Goal: Task Accomplishment & Management: Complete application form

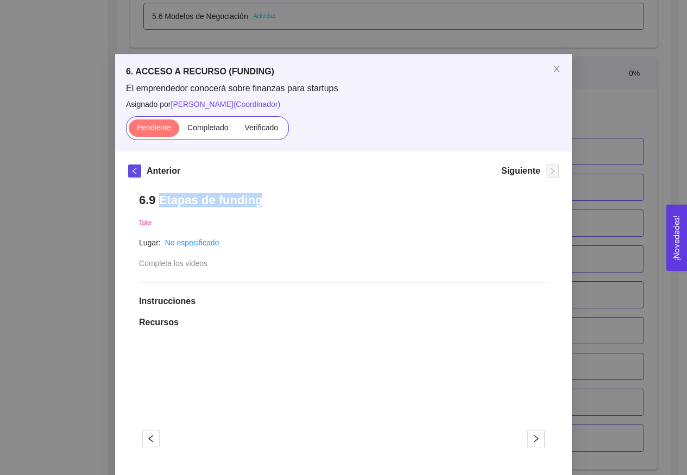
scroll to position [22, 0]
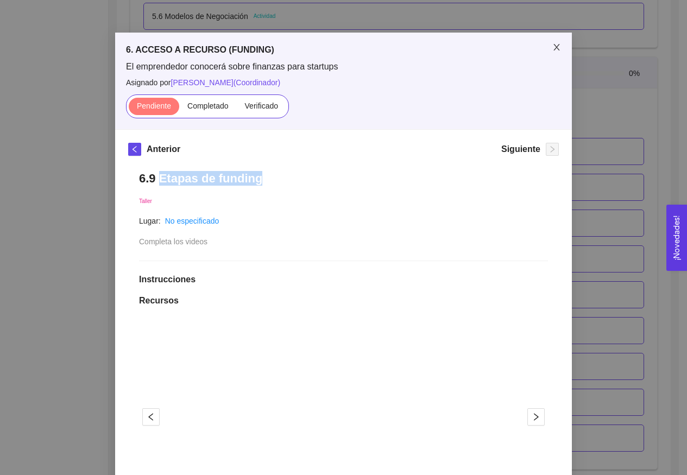
click at [552, 42] on span "Close" at bounding box center [557, 48] width 30 height 30
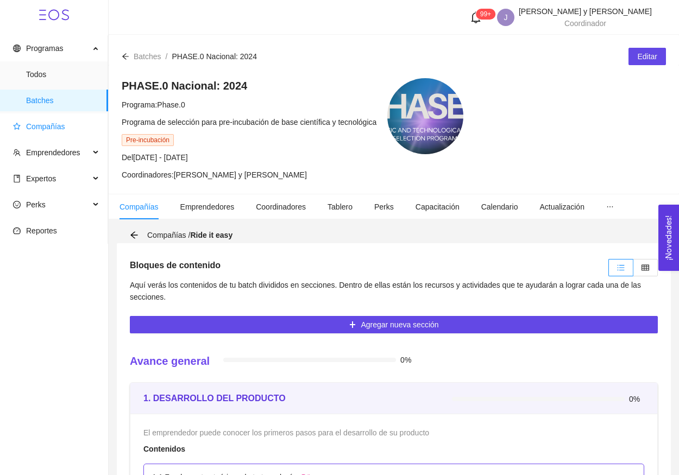
scroll to position [0, 0]
click at [54, 122] on span "Compañías" at bounding box center [45, 126] width 39 height 9
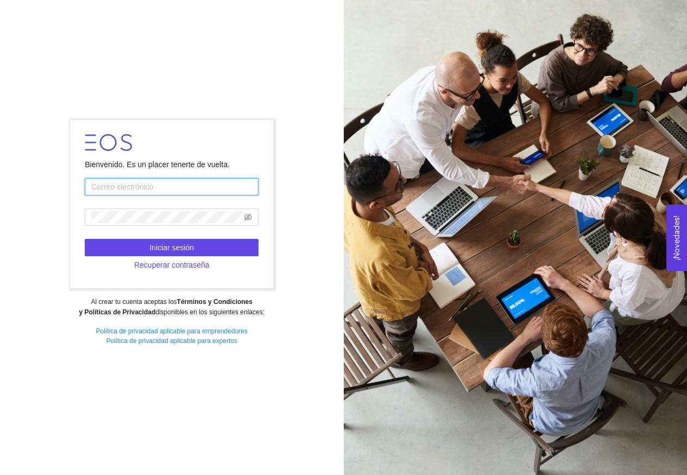
type input "jhidalgoycostilla@startupchihuahua.com"
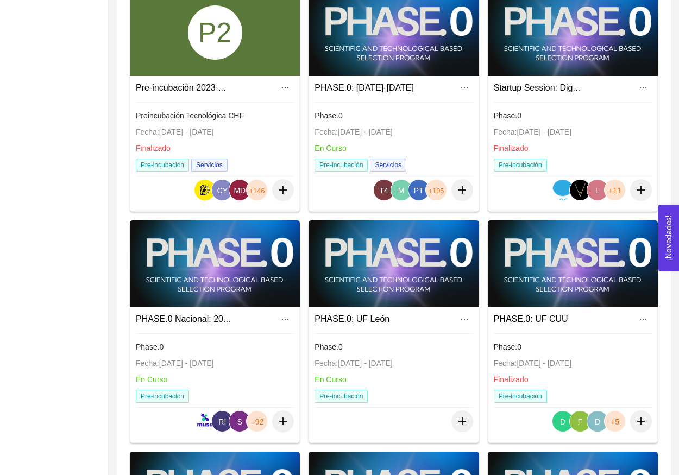
click at [211, 256] on div at bounding box center [215, 264] width 170 height 87
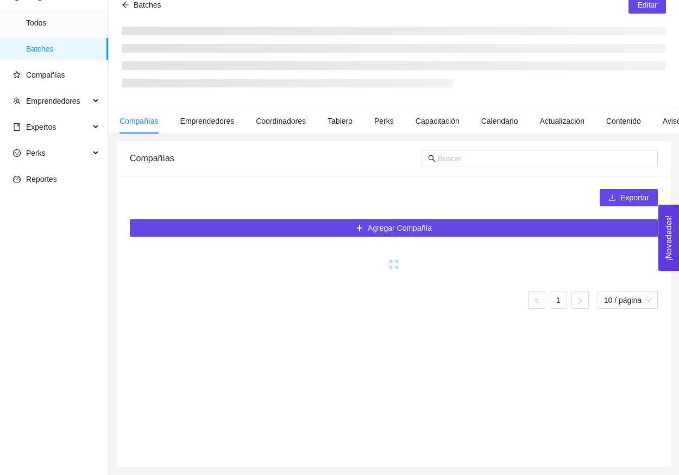
scroll to position [52, 0]
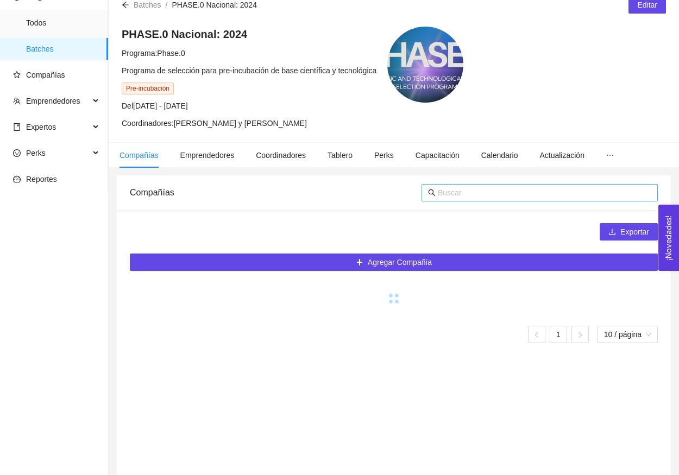
click at [474, 193] on input "text" at bounding box center [544, 193] width 213 height 12
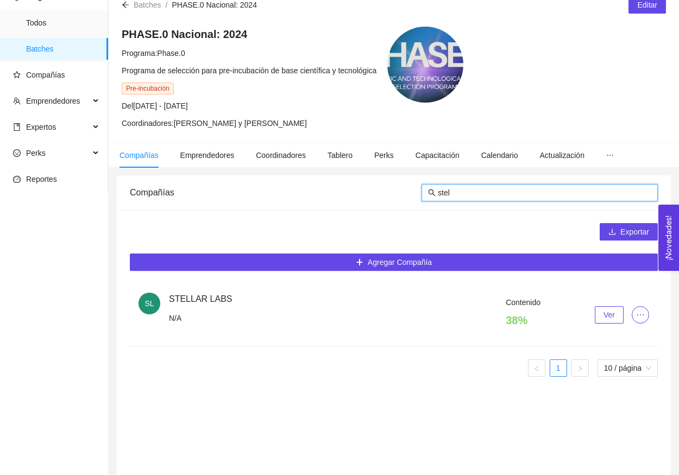
type input "stel"
click at [617, 319] on button "Ver" at bounding box center [609, 314] width 29 height 17
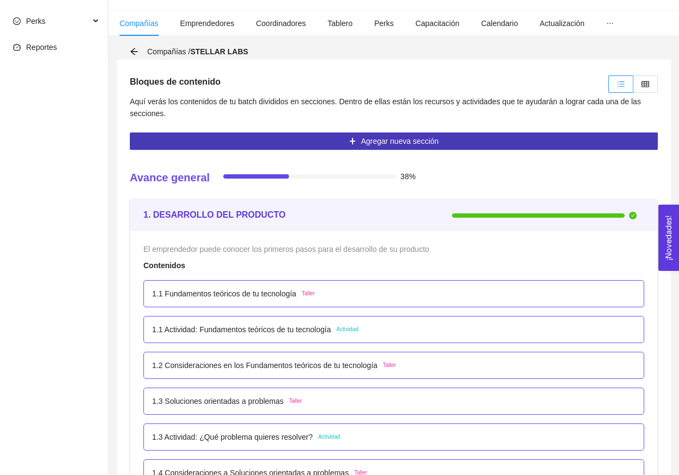
scroll to position [145, 0]
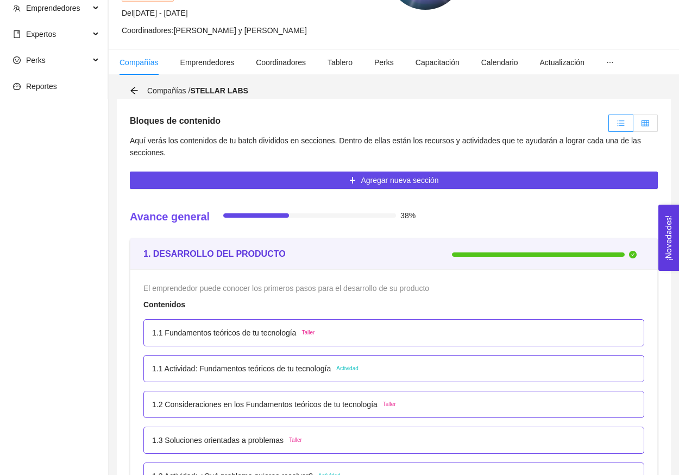
click at [637, 126] on label at bounding box center [645, 123] width 24 height 17
click at [633, 126] on input "radio" at bounding box center [633, 126] width 0 height 0
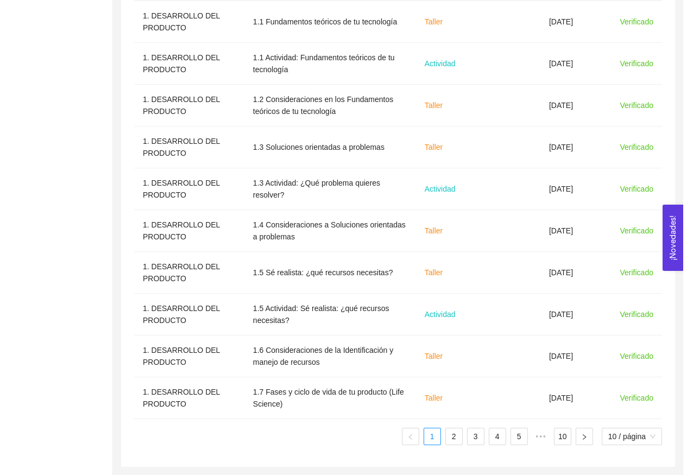
scroll to position [411, 0]
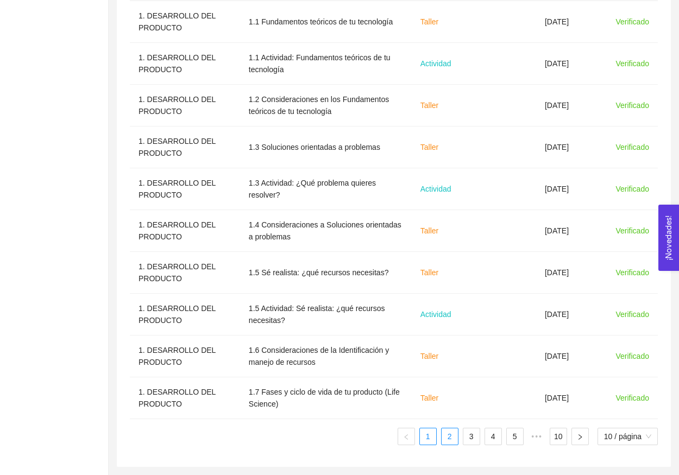
click at [455, 435] on link "2" at bounding box center [450, 437] width 16 height 16
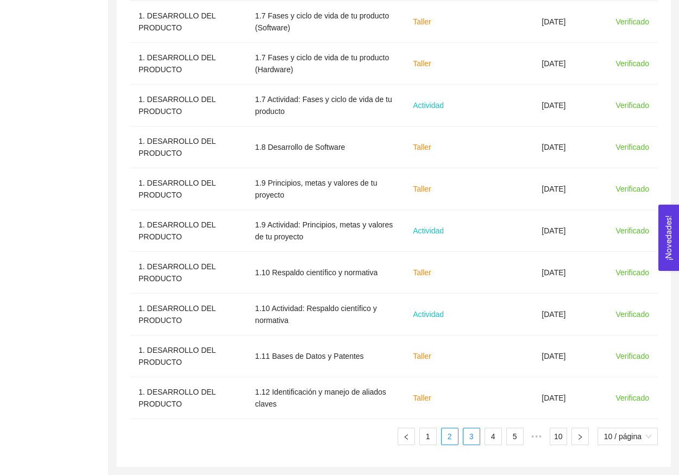
click at [464, 438] on link "3" at bounding box center [471, 437] width 16 height 16
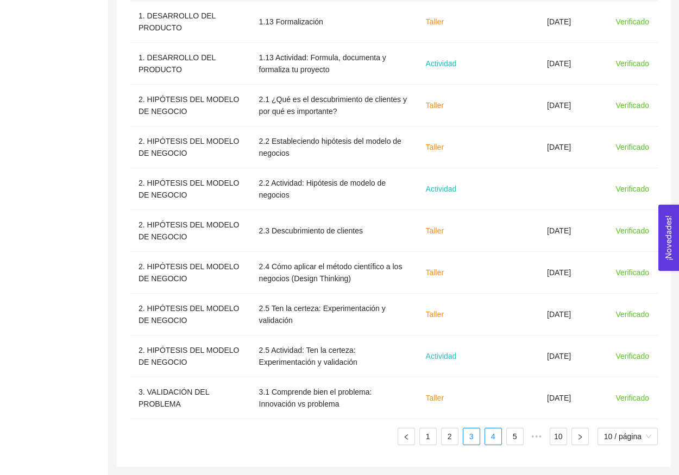
click at [485, 442] on link "4" at bounding box center [493, 437] width 16 height 16
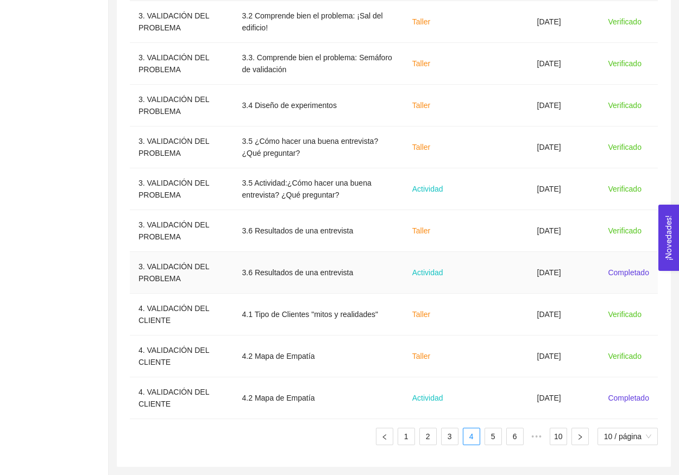
click at [542, 272] on td "01/09/2025" at bounding box center [564, 273] width 71 height 42
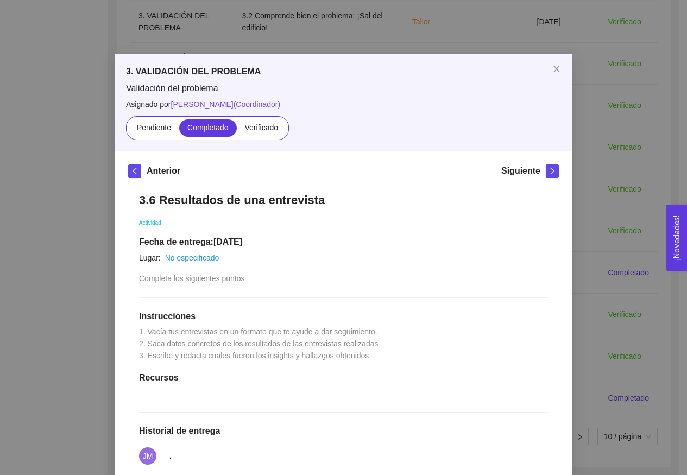
scroll to position [0, 0]
click at [545, 74] on span "Close" at bounding box center [557, 69] width 30 height 30
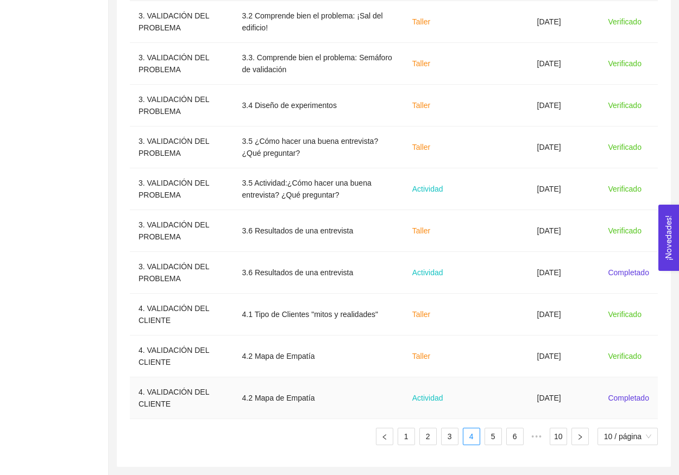
click at [569, 402] on td "05/09/2025" at bounding box center [564, 399] width 71 height 42
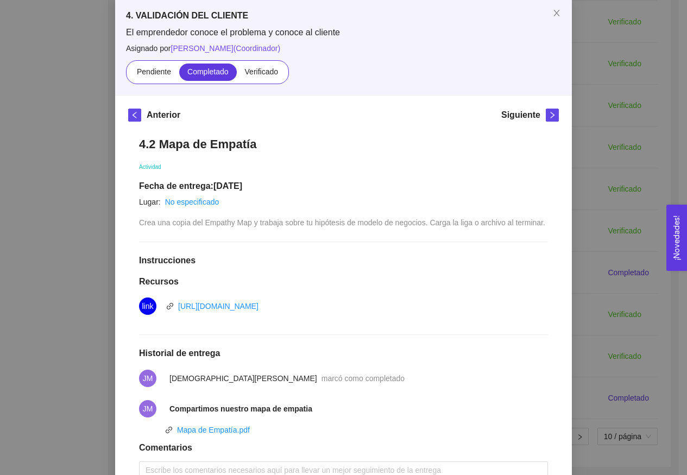
scroll to position [28, 0]
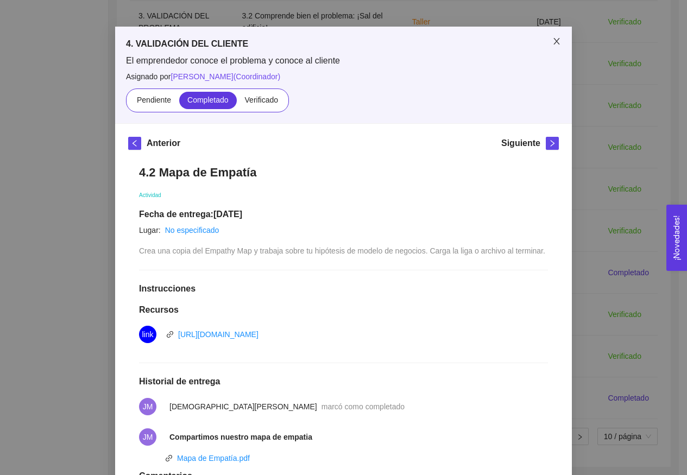
click at [560, 34] on span "Close" at bounding box center [557, 42] width 30 height 30
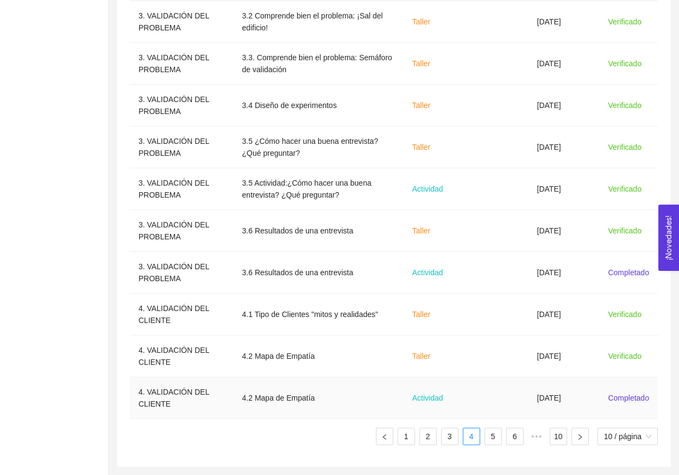
click at [562, 406] on td "05/09/2025" at bounding box center [564, 399] width 71 height 42
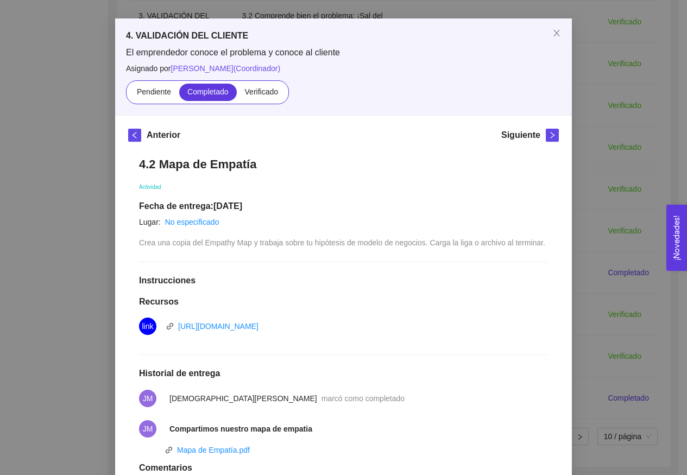
scroll to position [23, 0]
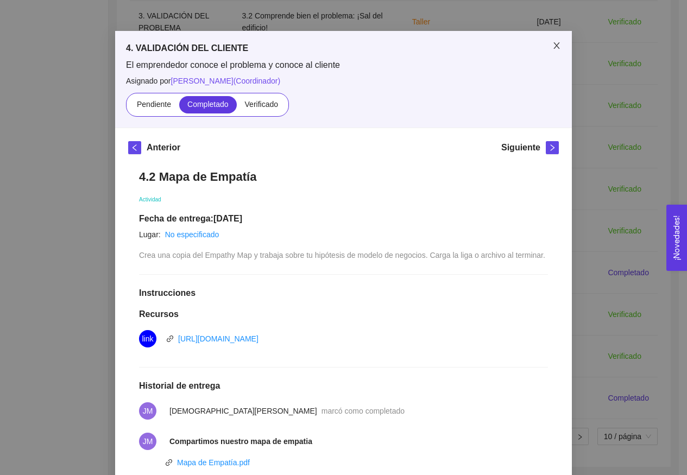
click at [560, 47] on span "Close" at bounding box center [557, 46] width 30 height 30
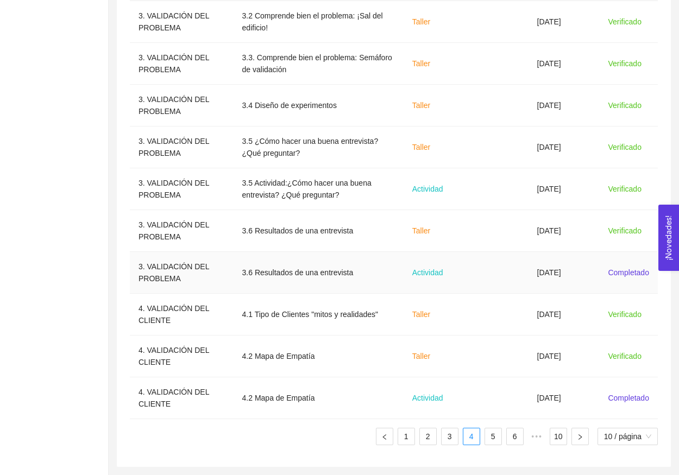
click at [575, 263] on td "01/09/2025" at bounding box center [564, 273] width 71 height 42
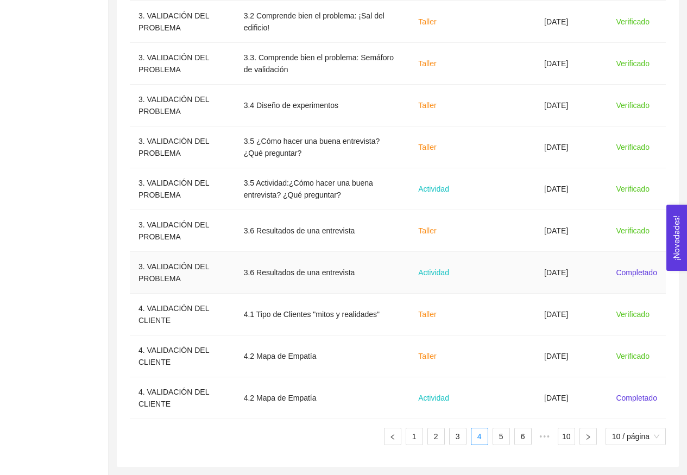
scroll to position [0, 0]
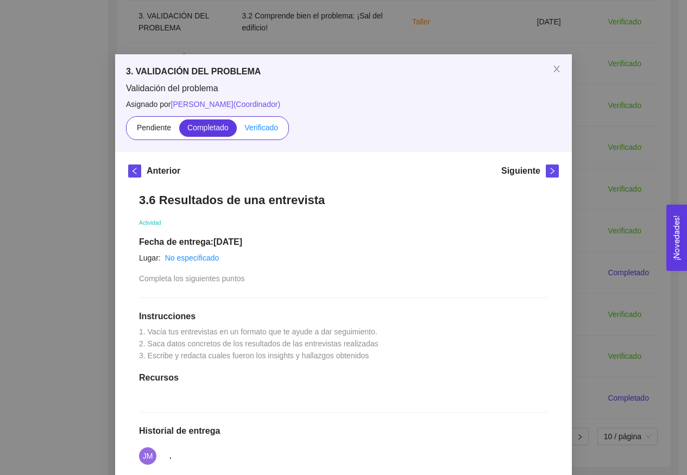
click at [264, 136] on label "Verificado" at bounding box center [261, 128] width 49 height 17
click at [237, 130] on input "Verificado" at bounding box center [237, 130] width 0 height 0
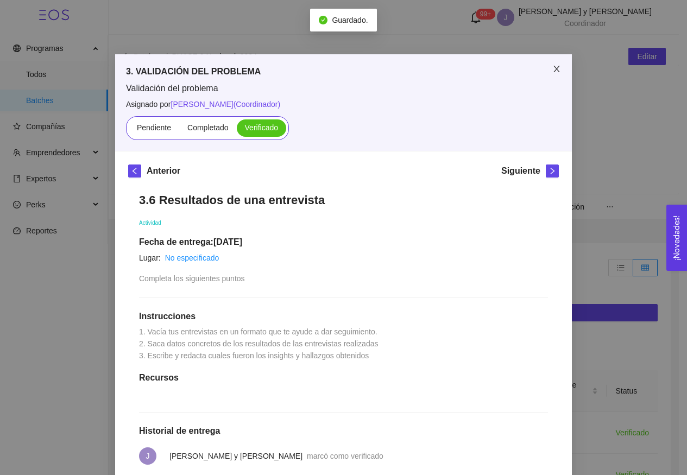
click at [554, 72] on icon "close" at bounding box center [556, 69] width 9 height 9
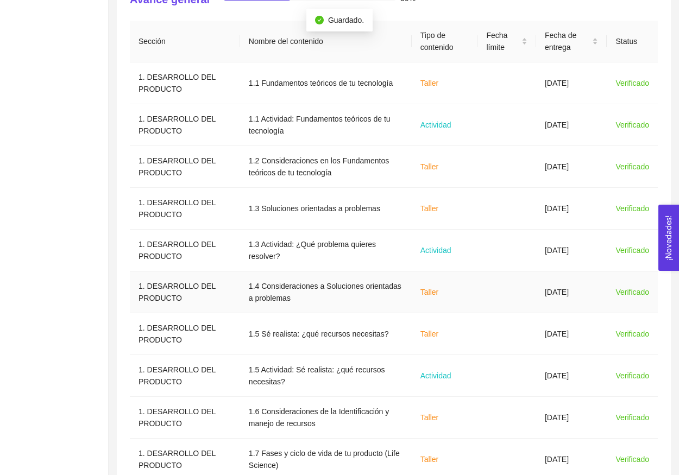
scroll to position [66, 0]
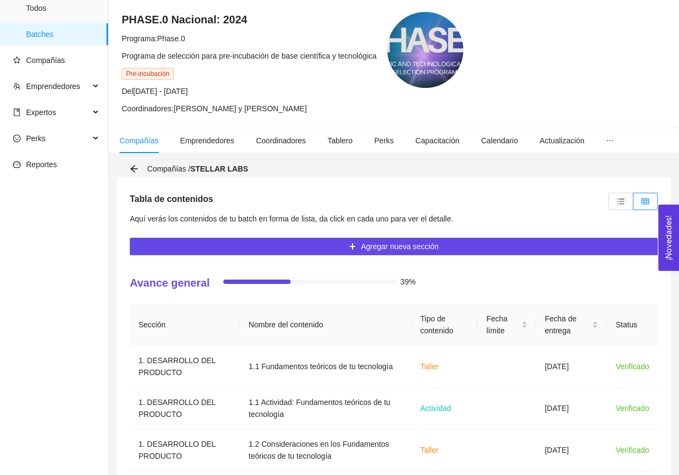
click at [615, 211] on div at bounding box center [632, 201] width 52 height 23
click at [616, 204] on label at bounding box center [620, 201] width 25 height 17
click at [609, 204] on input "radio" at bounding box center [609, 204] width 0 height 0
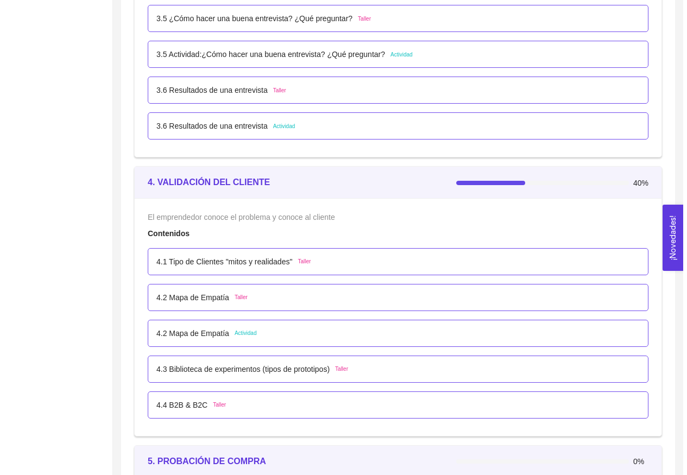
scroll to position [1852, 0]
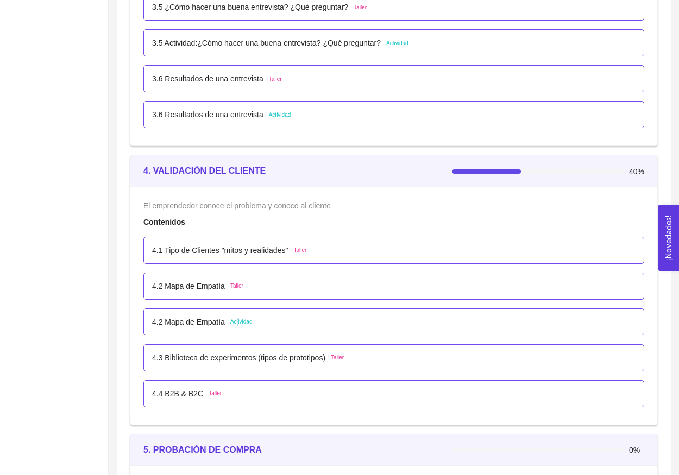
click at [239, 320] on span "Actividad" at bounding box center [241, 322] width 22 height 9
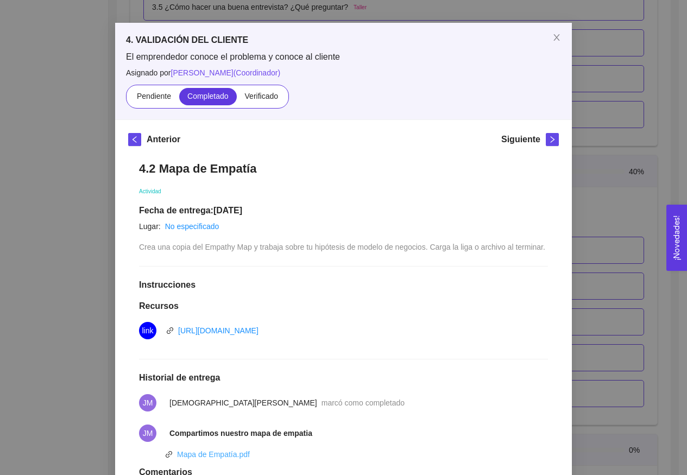
scroll to position [40, 0]
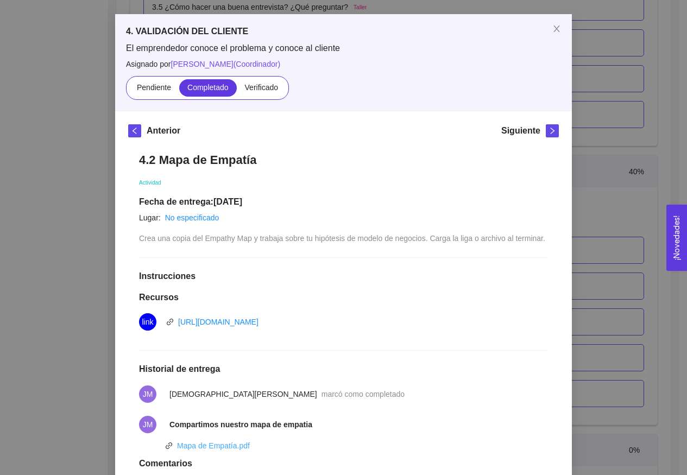
click at [234, 450] on link "Mapa de Empatía.pdf" at bounding box center [213, 446] width 73 height 9
click at [266, 89] on span "Verificado" at bounding box center [261, 87] width 33 height 9
click at [237, 90] on input "Verificado" at bounding box center [237, 90] width 0 height 0
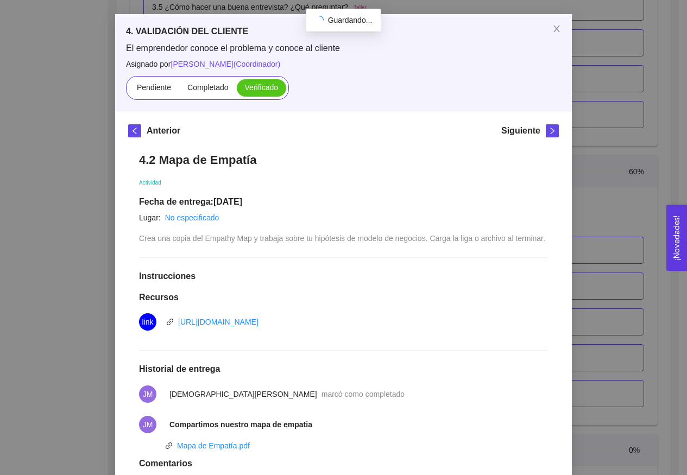
scroll to position [0, 0]
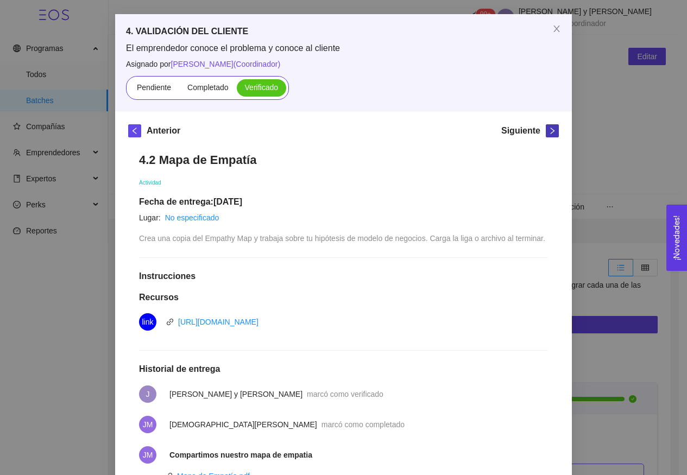
click at [549, 134] on icon "right" at bounding box center [553, 131] width 8 height 8
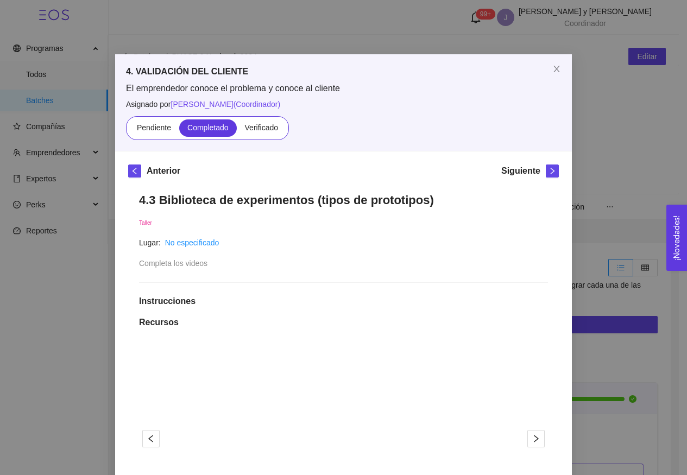
click at [266, 118] on div "Pendiente Completado Verificado" at bounding box center [207, 128] width 163 height 24
click at [265, 125] on span "Verificado" at bounding box center [261, 127] width 33 height 9
click at [237, 130] on input "Verificado" at bounding box center [237, 130] width 0 height 0
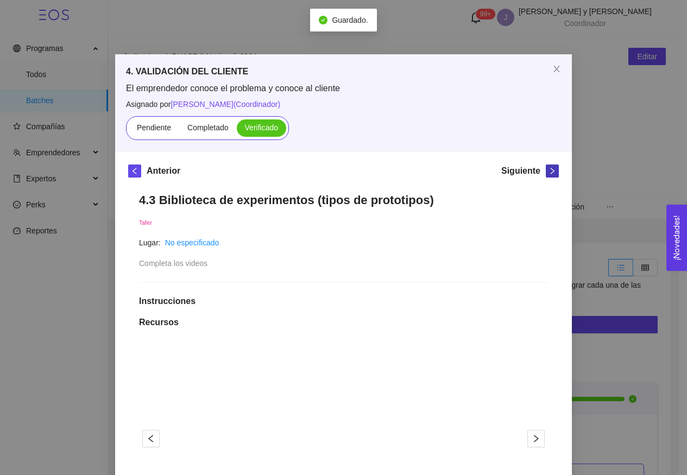
click at [549, 174] on icon "right" at bounding box center [553, 171] width 8 height 8
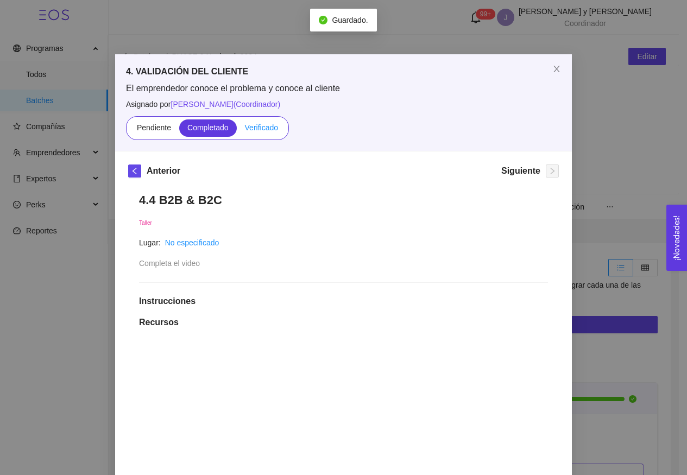
click at [263, 128] on span "Verificado" at bounding box center [261, 127] width 33 height 9
click at [237, 130] on input "Verificado" at bounding box center [237, 130] width 0 height 0
click at [263, 128] on span "Verificado" at bounding box center [261, 127] width 33 height 9
click at [237, 130] on input "Verificado" at bounding box center [237, 130] width 0 height 0
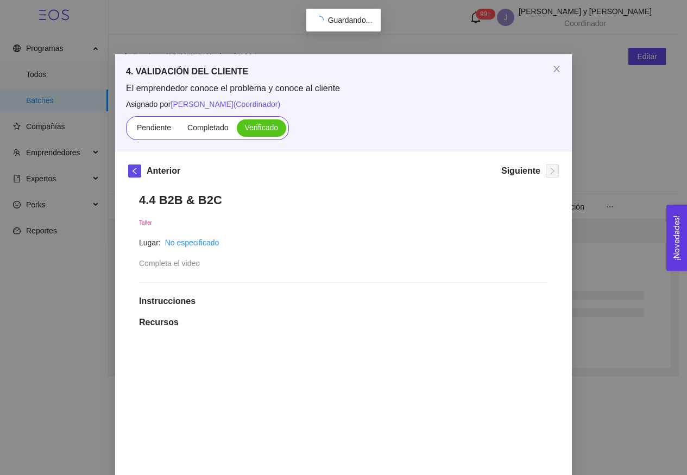
click at [401, 152] on div "Anterior Siguiente 4.4 B2B & B2C Taller Lugar: No especificado Completa el vide…" at bounding box center [343, 446] width 457 height 589
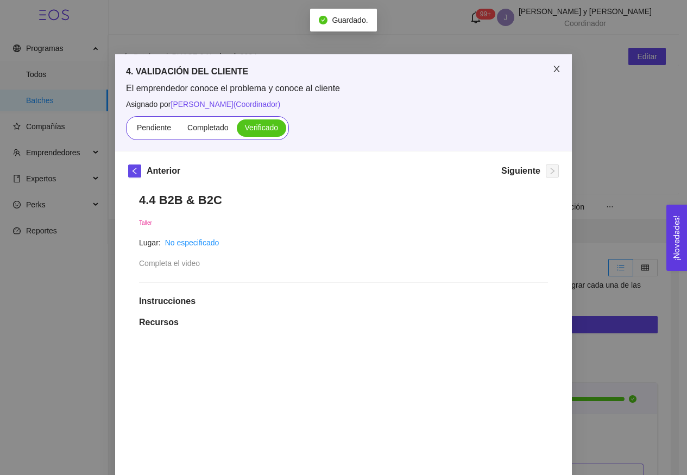
click at [554, 67] on icon "close" at bounding box center [556, 69] width 9 height 9
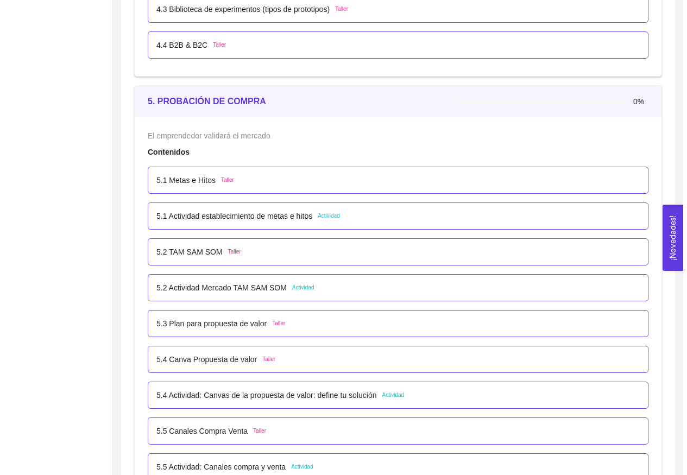
scroll to position [2234, 0]
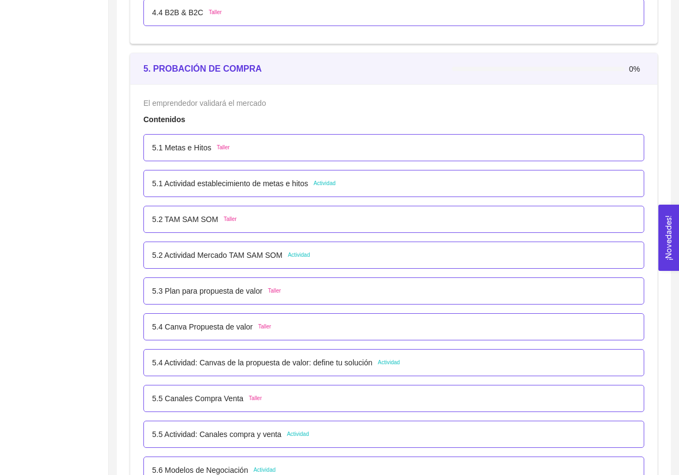
click at [221, 148] on span "Taller" at bounding box center [223, 147] width 13 height 9
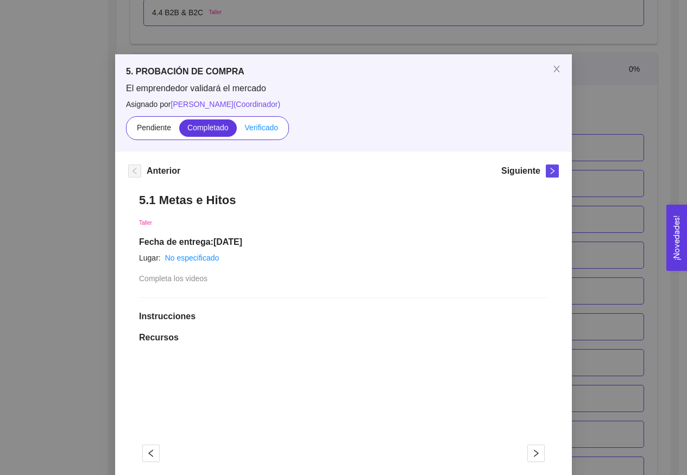
click at [269, 127] on span "Verificado" at bounding box center [261, 127] width 33 height 9
click at [237, 130] on input "Verificado" at bounding box center [237, 130] width 0 height 0
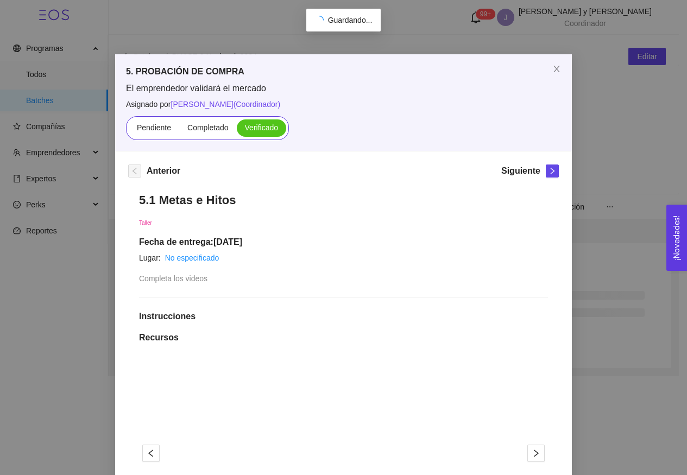
scroll to position [0, 0]
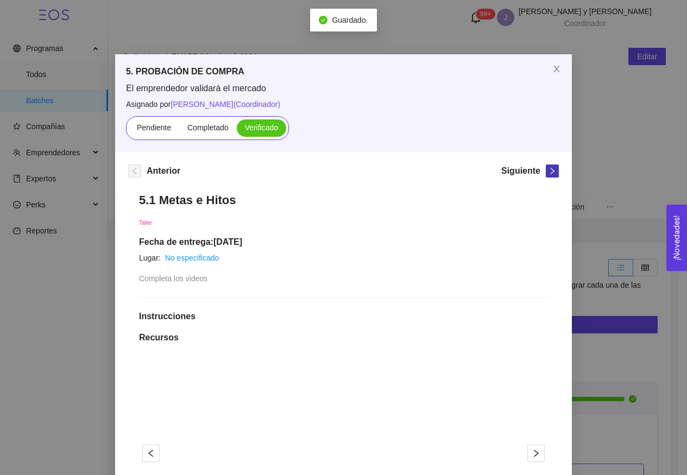
click at [552, 168] on span "right" at bounding box center [552, 171] width 12 height 8
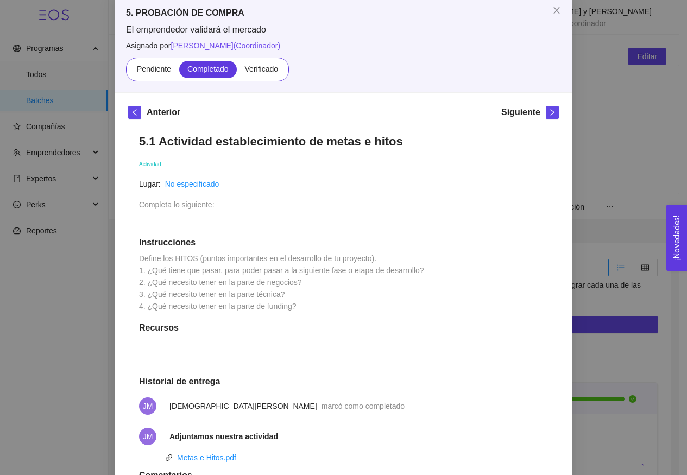
scroll to position [62, 0]
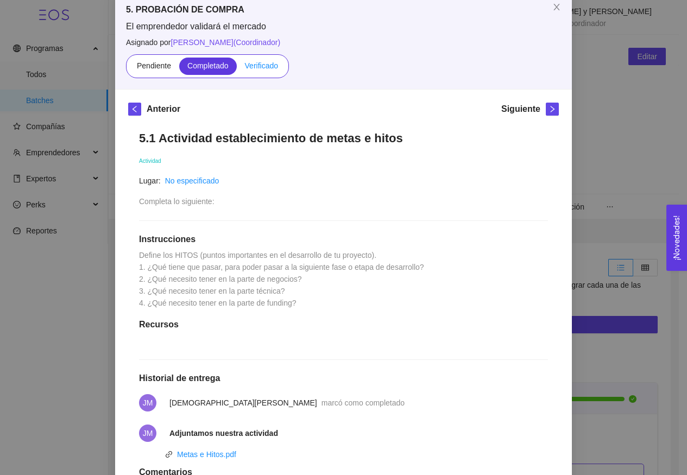
click at [261, 64] on span "Verificado" at bounding box center [261, 65] width 33 height 9
click at [237, 68] on input "Verificado" at bounding box center [237, 68] width 0 height 0
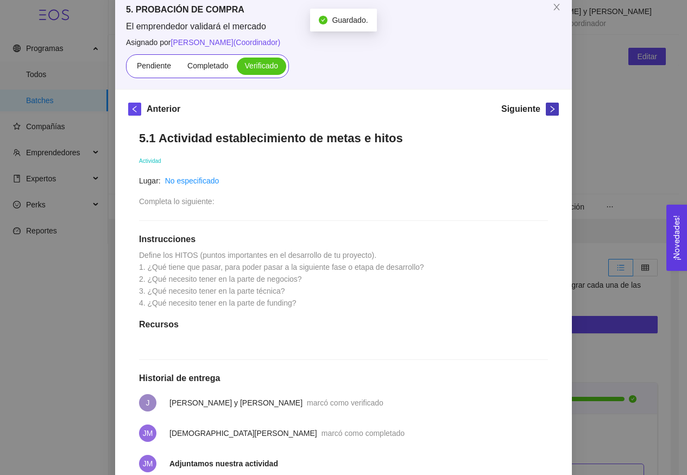
click at [546, 111] on span "right" at bounding box center [552, 109] width 12 height 8
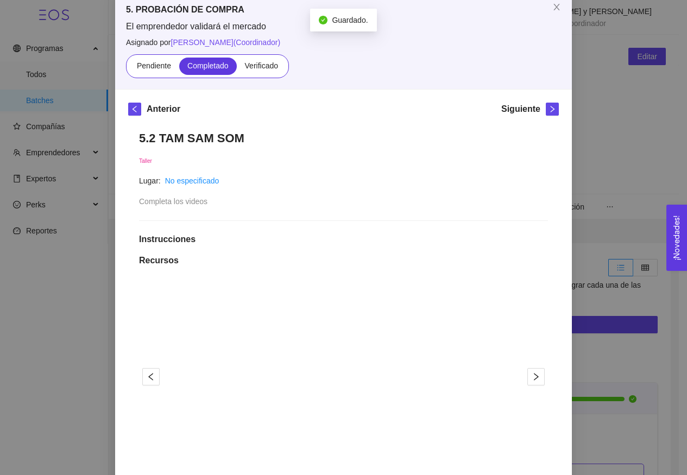
scroll to position [0, 0]
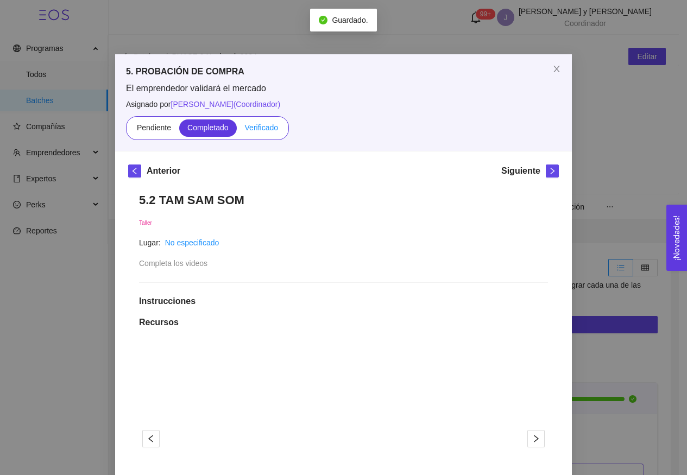
click at [263, 126] on span "Verificado" at bounding box center [261, 127] width 33 height 9
click at [237, 130] on input "Verificado" at bounding box center [237, 130] width 0 height 0
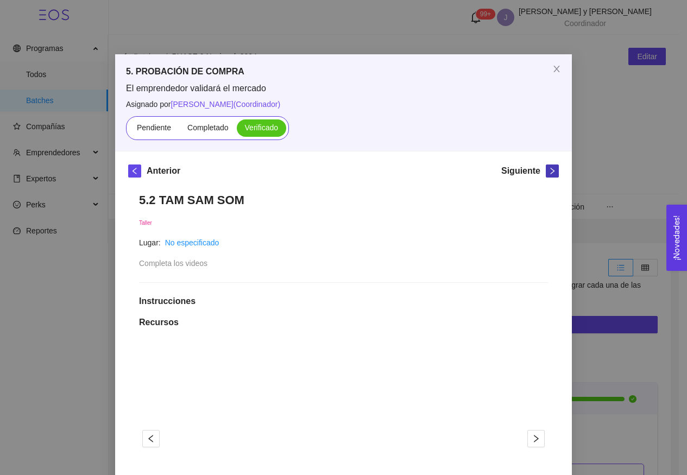
click at [549, 174] on icon "right" at bounding box center [553, 171] width 8 height 8
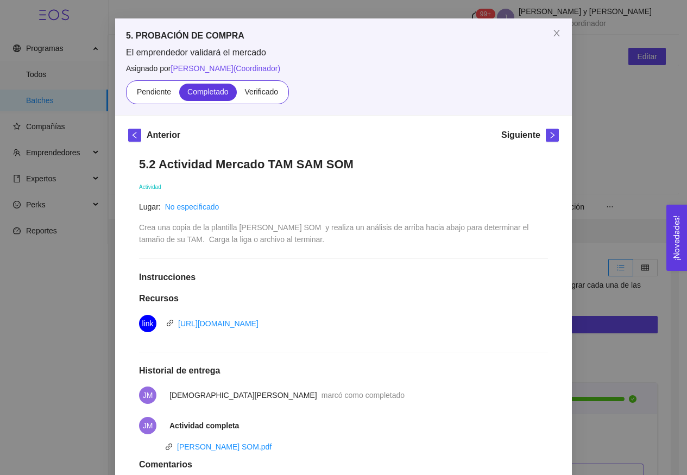
scroll to position [59, 0]
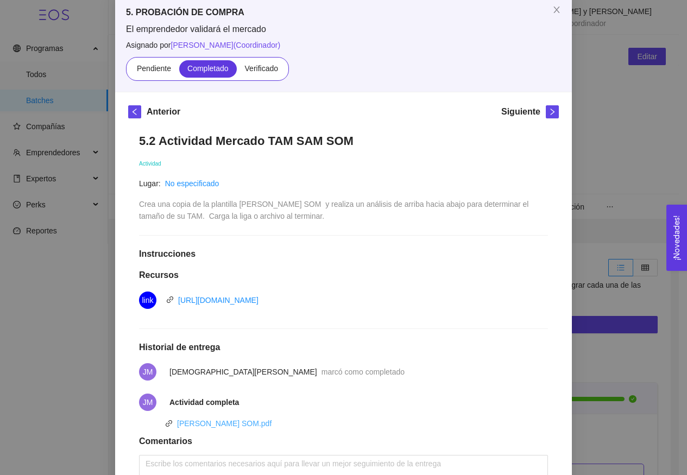
click at [219, 420] on link "TAM SAM SOM.pdf" at bounding box center [224, 423] width 95 height 9
click at [551, 114] on icon "right" at bounding box center [553, 112] width 4 height 7
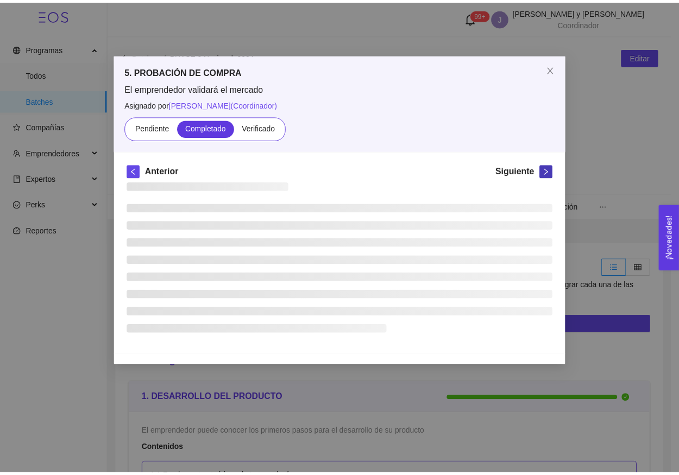
scroll to position [0, 0]
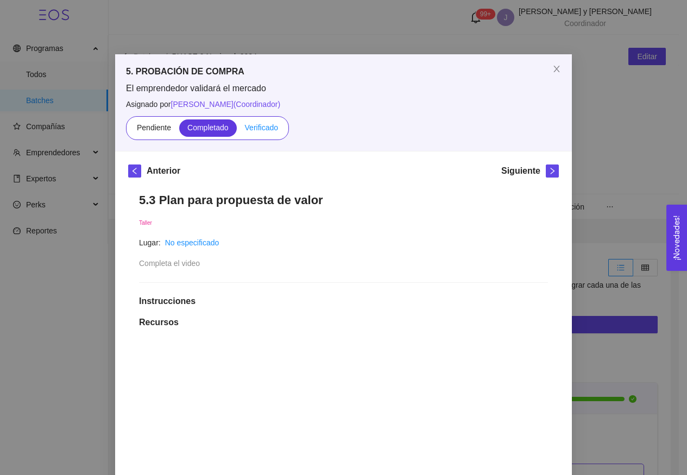
click at [253, 128] on span "Verificado" at bounding box center [261, 127] width 33 height 9
click at [237, 130] on input "Verificado" at bounding box center [237, 130] width 0 height 0
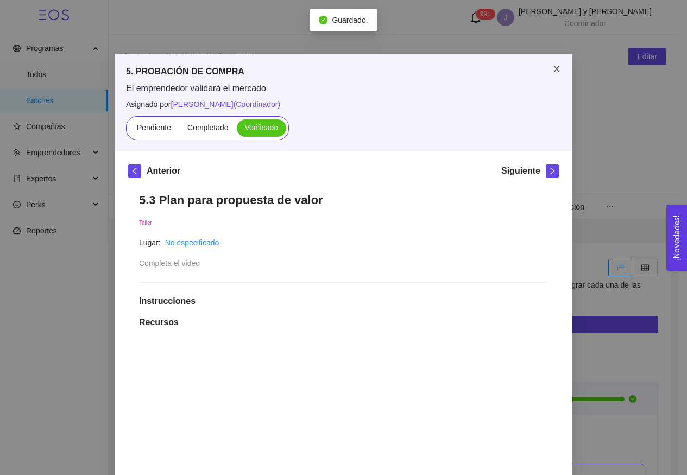
click at [560, 76] on span "Close" at bounding box center [557, 69] width 30 height 30
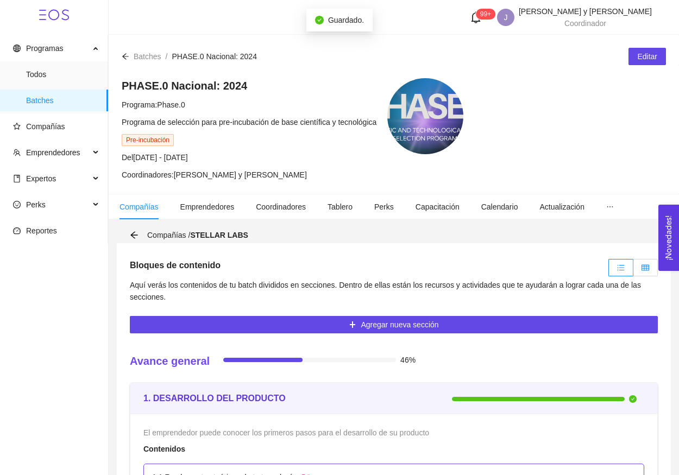
click at [637, 262] on label at bounding box center [645, 267] width 24 height 17
click at [633, 271] on input "radio" at bounding box center [633, 271] width 0 height 0
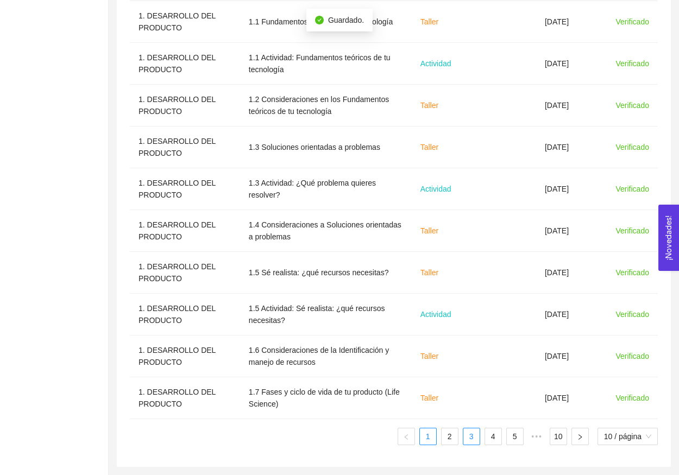
scroll to position [411, 0]
click at [495, 437] on link "4" at bounding box center [493, 437] width 16 height 16
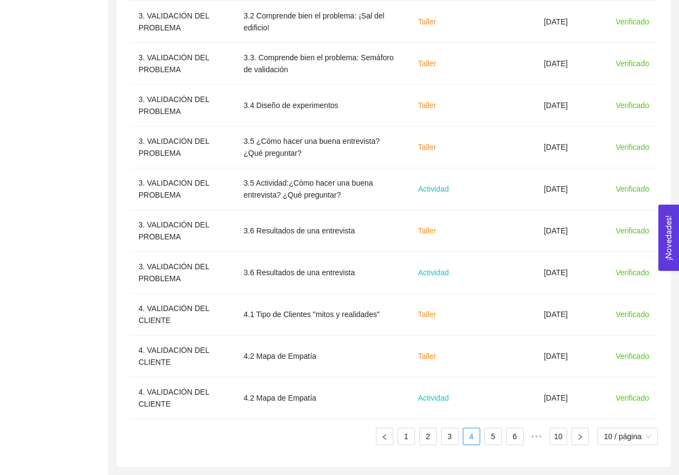
click at [501, 439] on ul "1 2 3 4 5 6 ••• 10 10 / página" at bounding box center [394, 436] width 528 height 17
click at [494, 438] on link "5" at bounding box center [493, 437] width 16 height 16
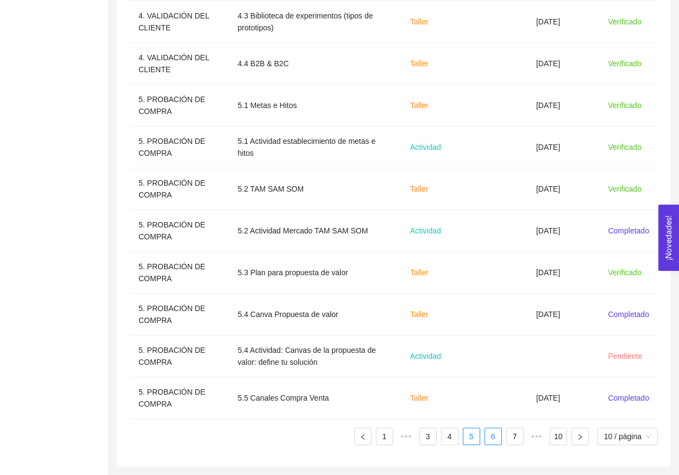
click at [497, 439] on link "6" at bounding box center [493, 437] width 16 height 16
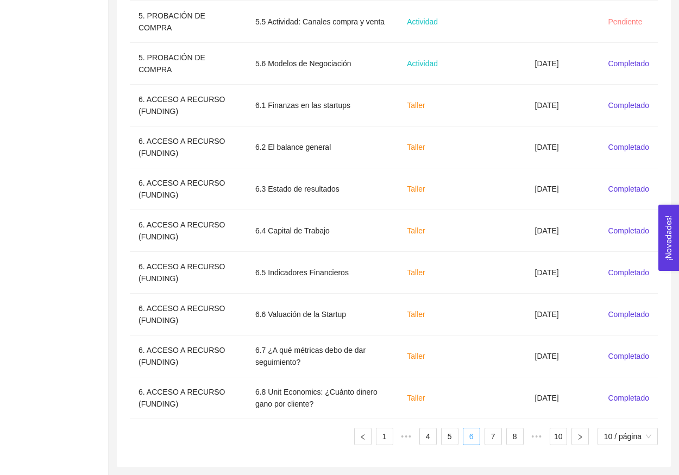
click at [473, 441] on link "6" at bounding box center [471, 437] width 16 height 16
click at [491, 438] on link "7" at bounding box center [493, 437] width 16 height 16
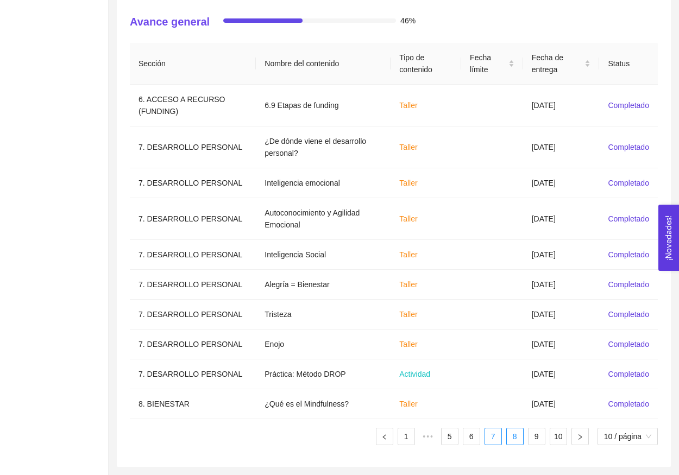
click at [509, 441] on link "8" at bounding box center [515, 437] width 16 height 16
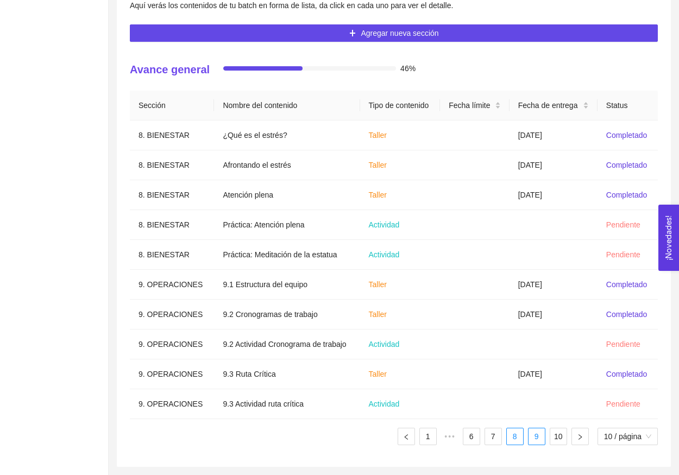
click at [530, 443] on link "9" at bounding box center [537, 437] width 16 height 16
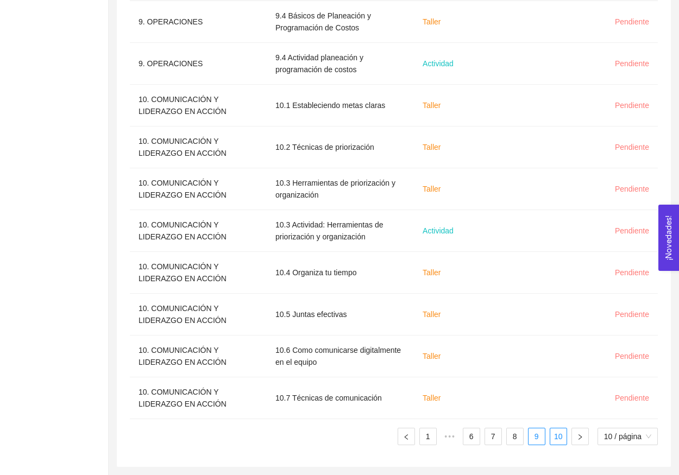
click at [557, 442] on link "10" at bounding box center [558, 437] width 16 height 16
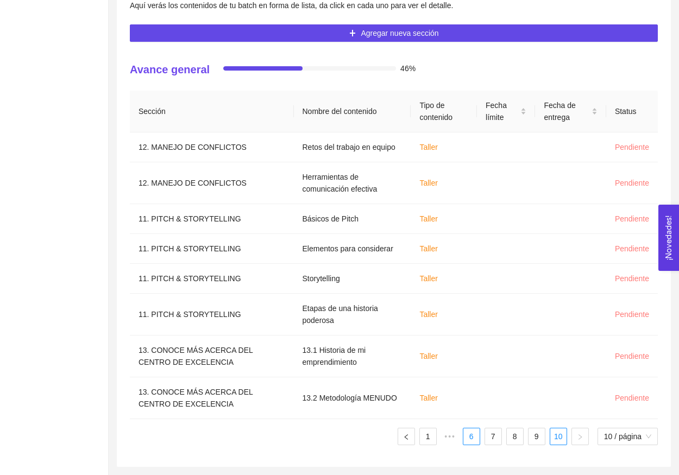
click at [473, 441] on link "6" at bounding box center [471, 437] width 16 height 16
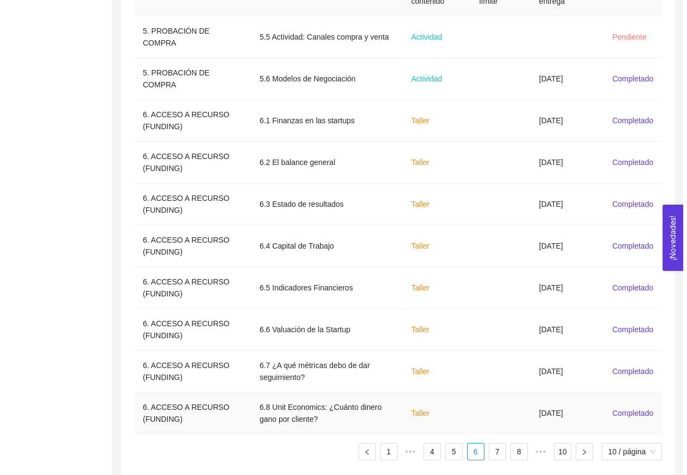
scroll to position [394, 0]
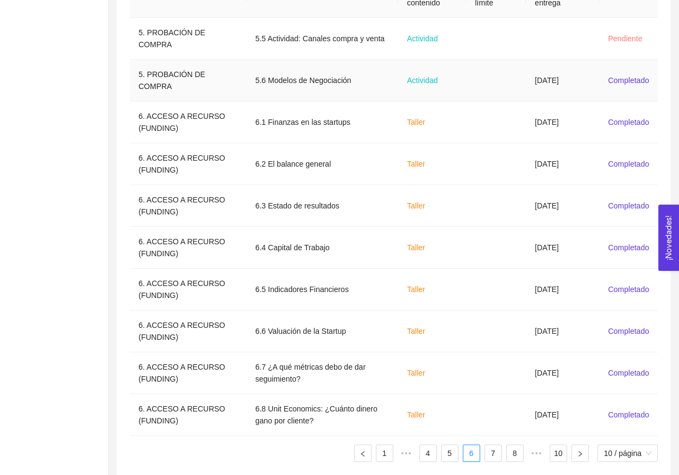
click at [549, 77] on td "06/09/2025" at bounding box center [562, 81] width 73 height 42
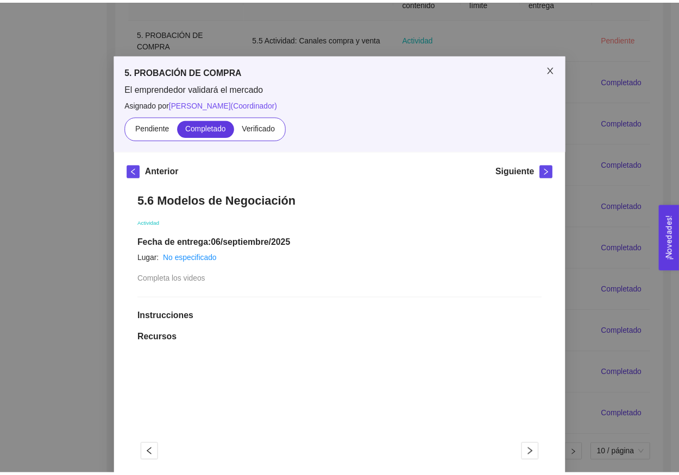
scroll to position [0, 0]
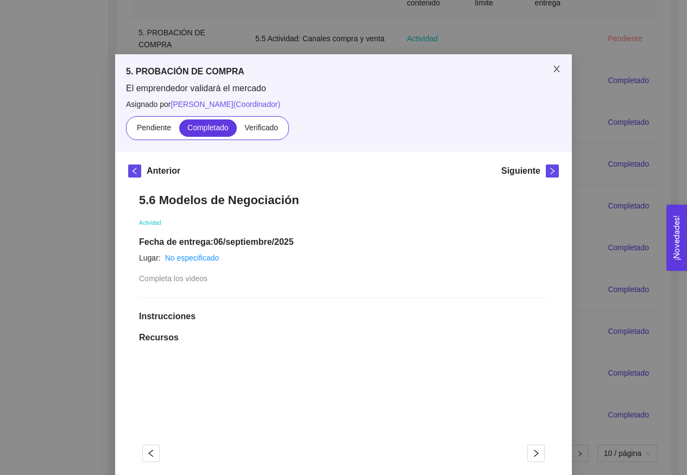
click at [554, 62] on span "Close" at bounding box center [557, 69] width 30 height 30
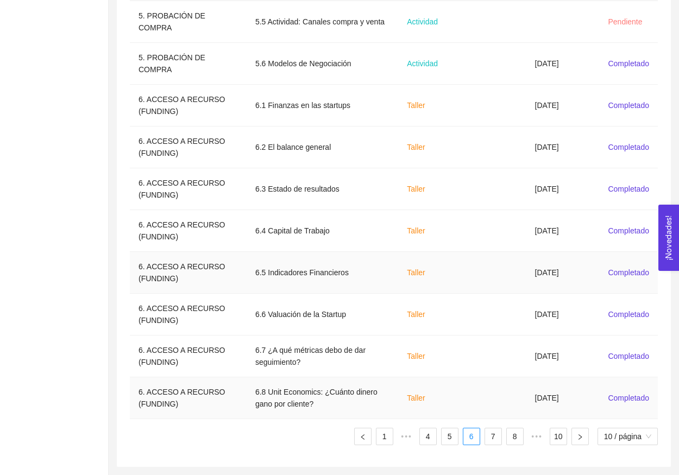
scroll to position [411, 0]
click at [447, 439] on link "5" at bounding box center [450, 437] width 16 height 16
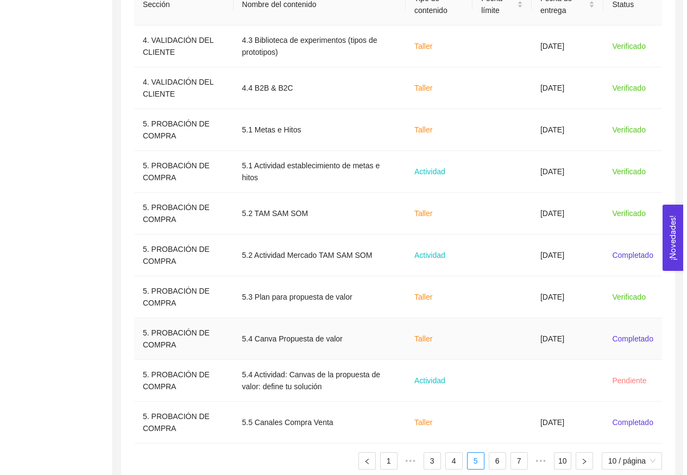
scroll to position [386, 0]
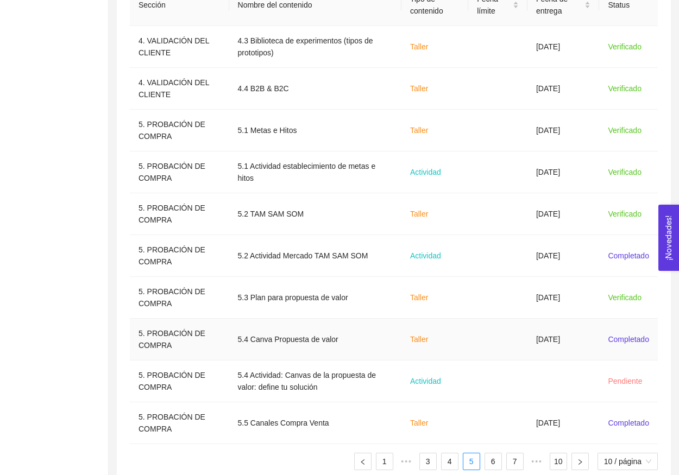
click at [500, 342] on td at bounding box center [497, 340] width 59 height 42
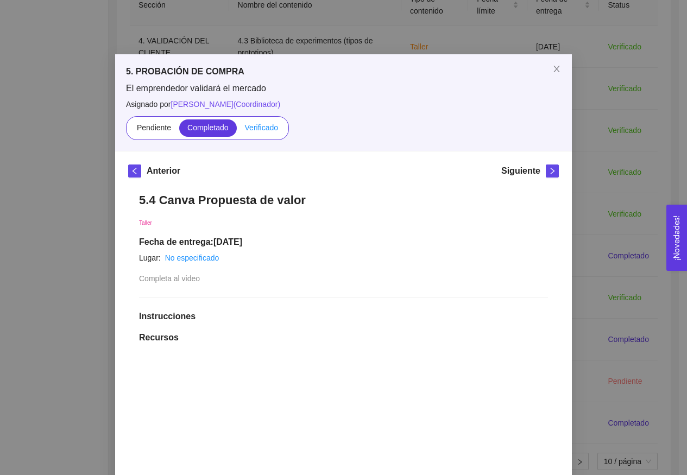
click at [261, 124] on span "Verificado" at bounding box center [261, 127] width 33 height 9
click at [237, 130] on input "Verificado" at bounding box center [237, 130] width 0 height 0
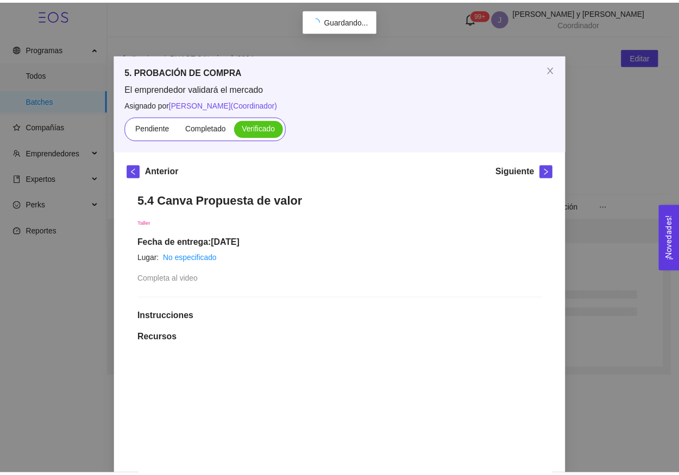
scroll to position [0, 0]
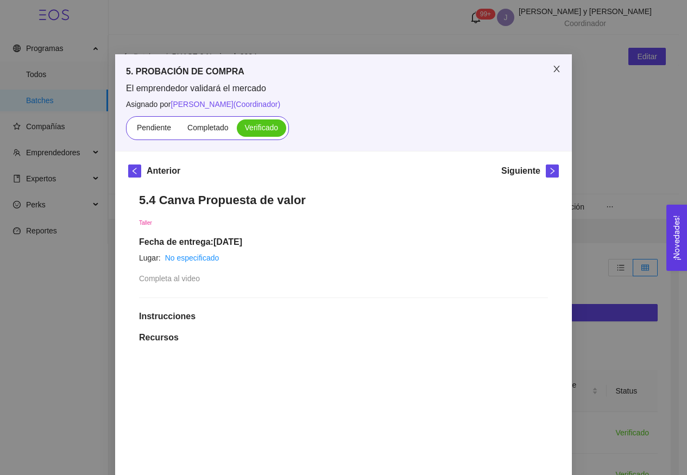
click at [547, 65] on span "Close" at bounding box center [557, 69] width 30 height 30
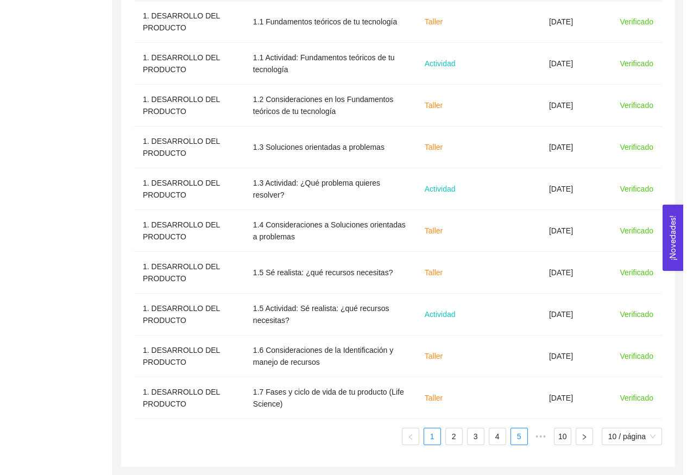
scroll to position [411, 0]
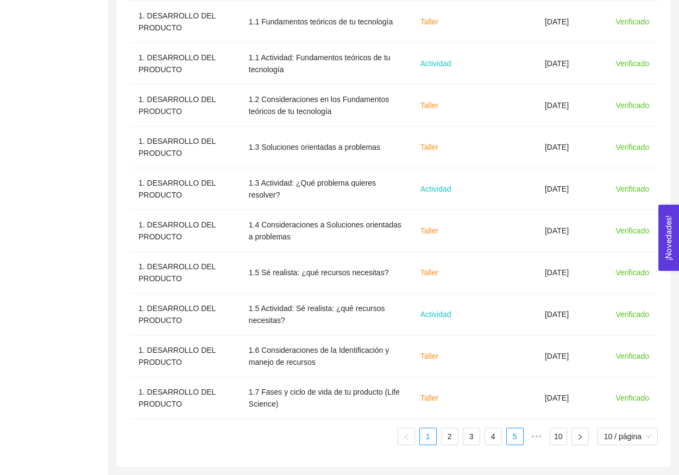
click at [513, 439] on link "5" at bounding box center [515, 437] width 16 height 16
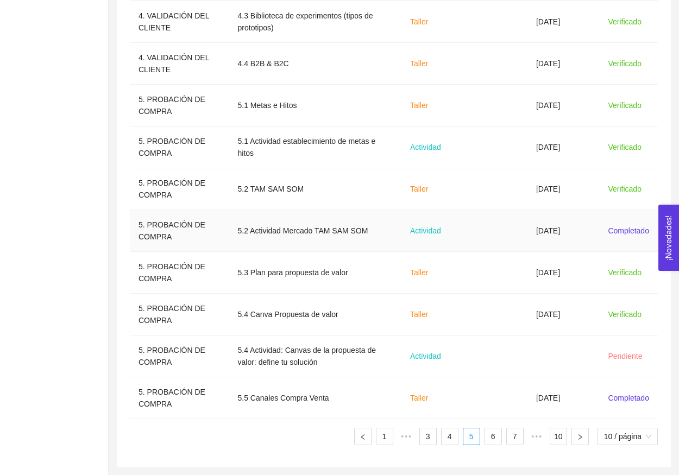
click at [536, 240] on td "03/09/2025" at bounding box center [563, 231] width 72 height 42
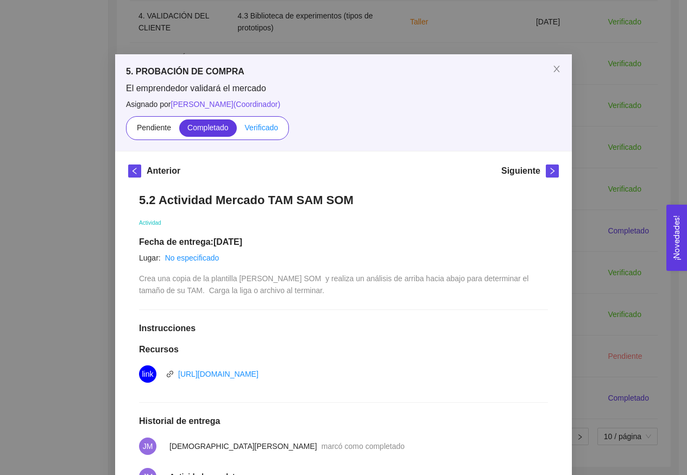
click at [259, 132] on label "Verificado" at bounding box center [261, 128] width 49 height 17
click at [237, 130] on input "Verificado" at bounding box center [237, 130] width 0 height 0
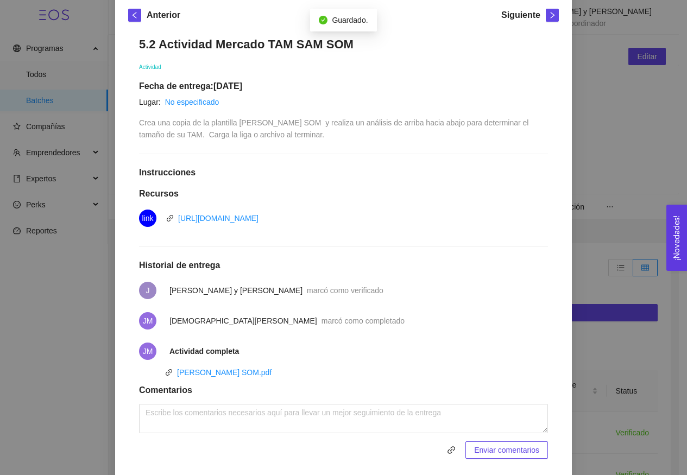
scroll to position [155, 0]
click at [256, 391] on h1 "Comentarios" at bounding box center [343, 391] width 409 height 11
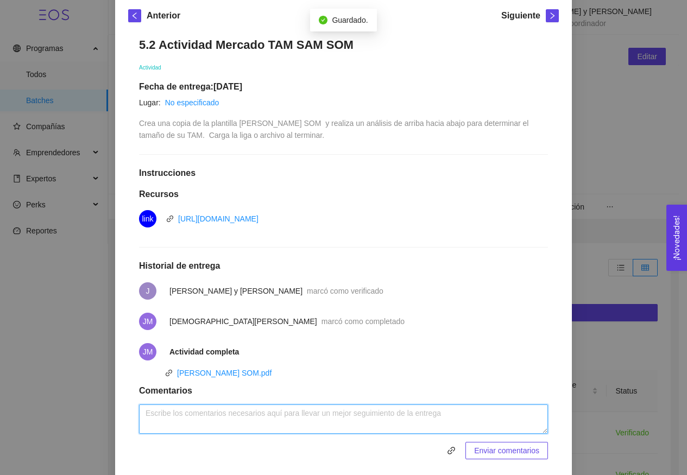
click at [252, 414] on textarea at bounding box center [343, 419] width 409 height 29
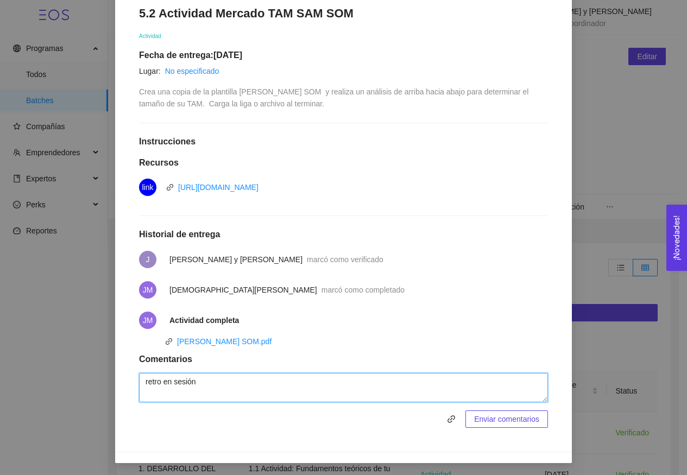
type textarea "retro en sesión"
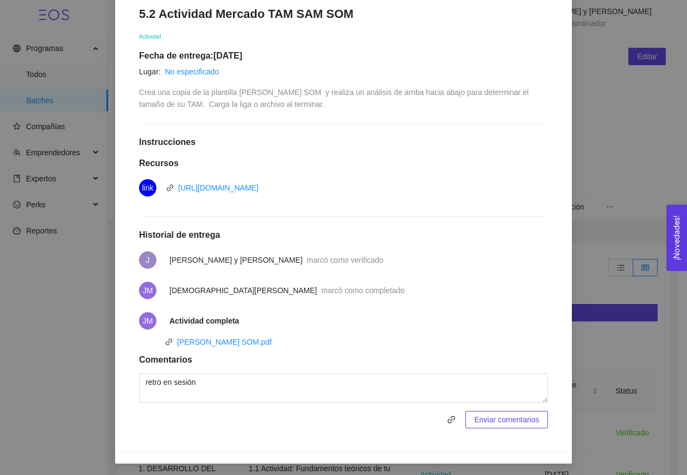
click at [496, 420] on span "Enviar comentarios" at bounding box center [506, 420] width 65 height 12
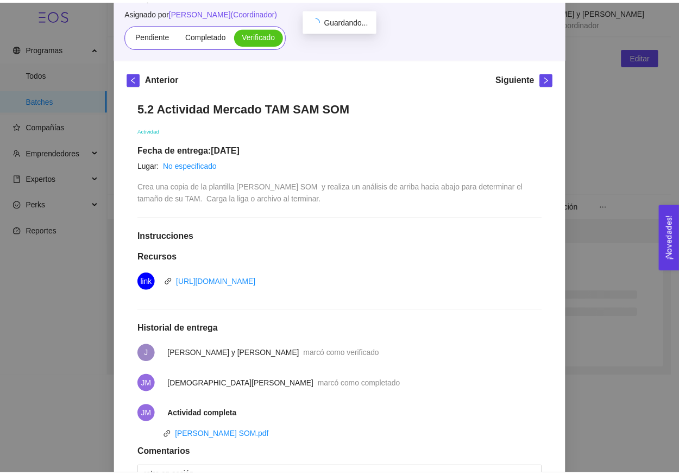
scroll to position [22, 0]
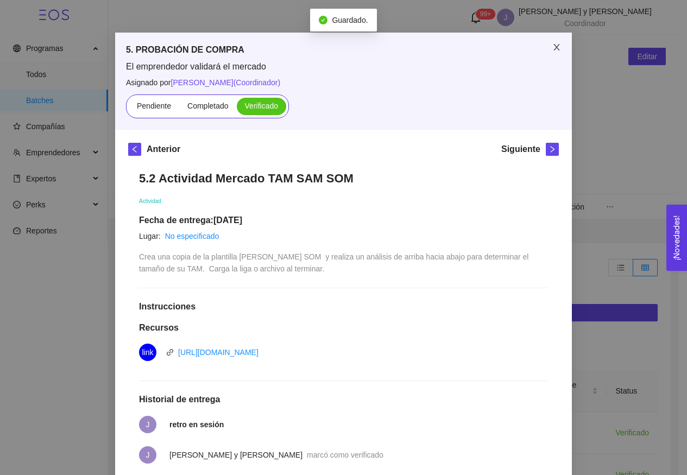
click at [551, 55] on span "Close" at bounding box center [557, 48] width 30 height 30
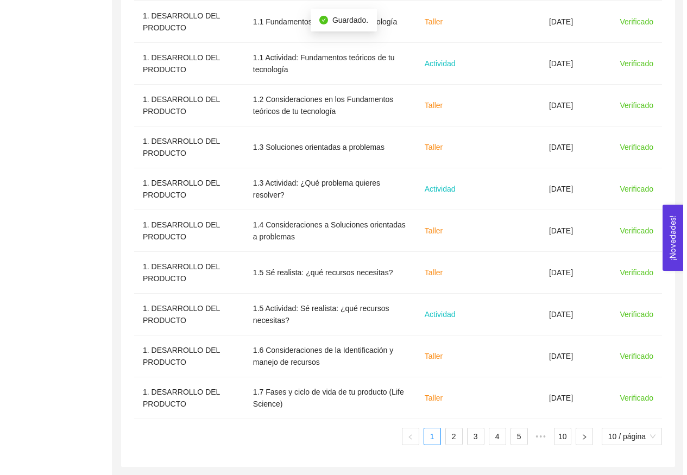
scroll to position [411, 0]
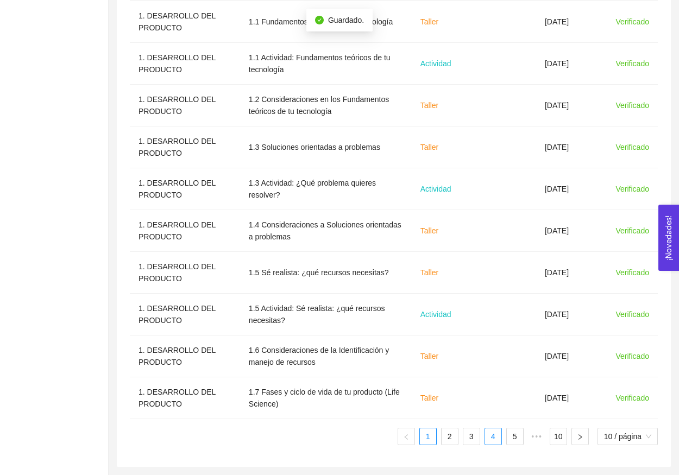
click at [486, 434] on link "4" at bounding box center [493, 437] width 16 height 16
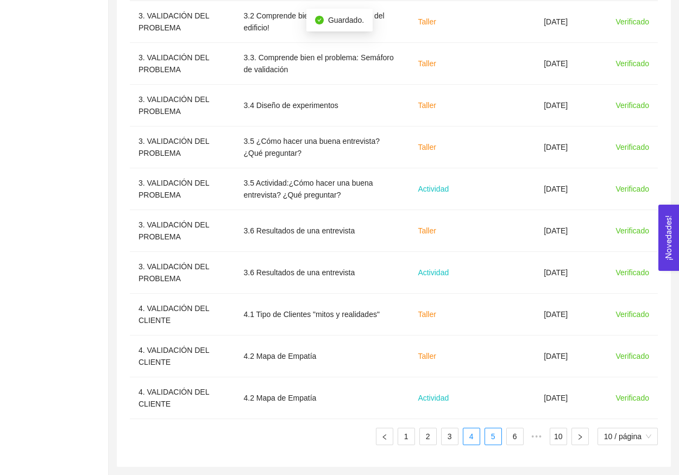
click at [494, 437] on link "5" at bounding box center [493, 437] width 16 height 16
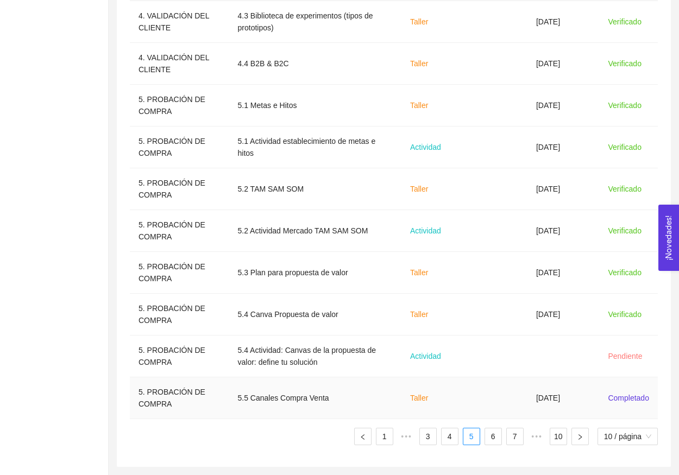
click at [500, 401] on td at bounding box center [497, 399] width 59 height 42
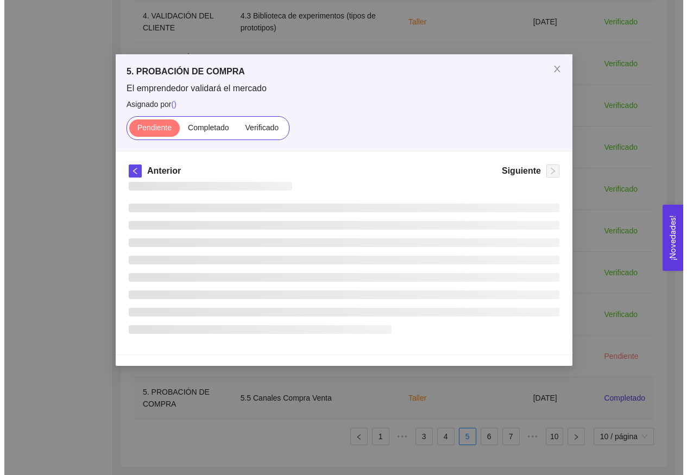
scroll to position [0, 0]
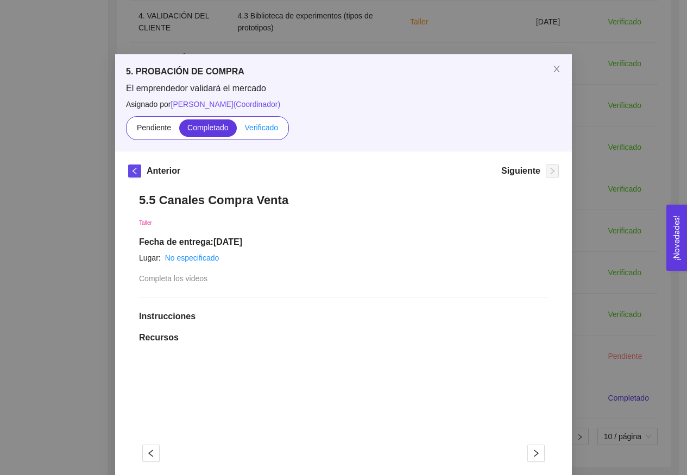
click at [269, 126] on span "Verificado" at bounding box center [261, 127] width 33 height 9
click at [237, 130] on input "Verificado" at bounding box center [237, 130] width 0 height 0
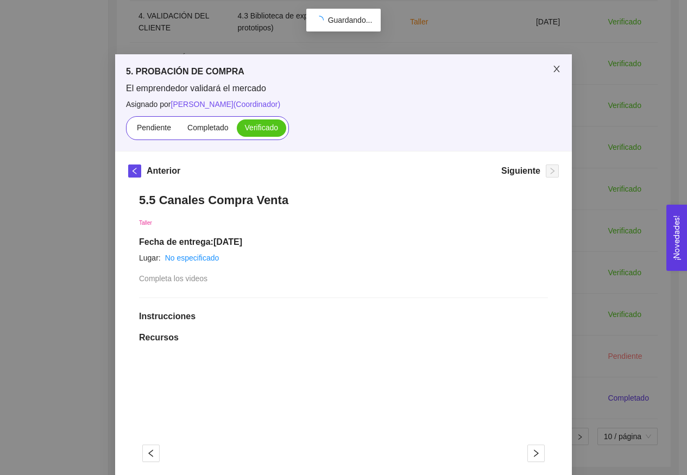
click at [555, 67] on icon "close" at bounding box center [556, 69] width 9 height 9
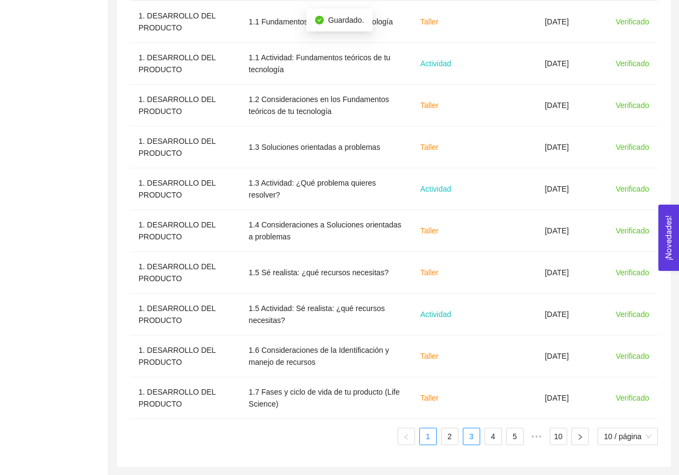
scroll to position [411, 0]
click at [473, 438] on link "3" at bounding box center [471, 437] width 16 height 16
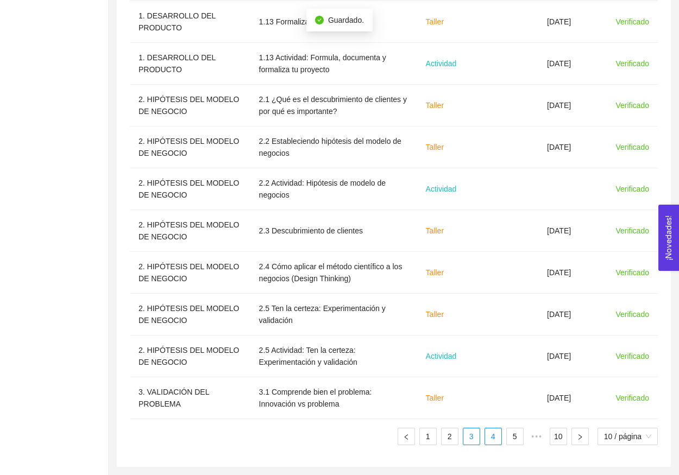
click at [492, 439] on link "4" at bounding box center [493, 437] width 16 height 16
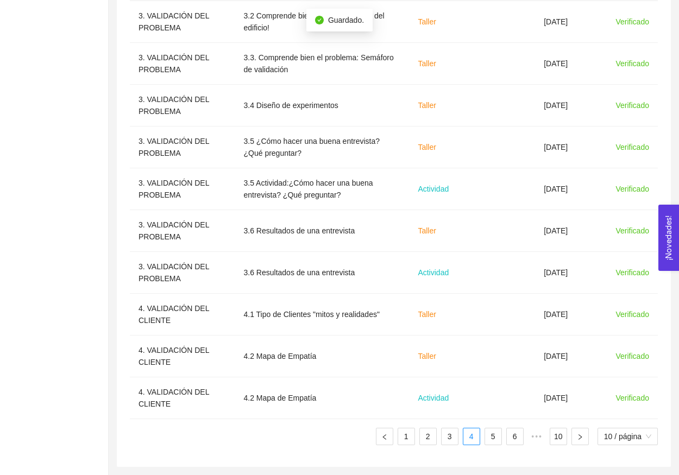
click at [503, 443] on ul "1 2 3 4 5 6 ••• 10 10 / página" at bounding box center [394, 436] width 528 height 17
click at [493, 435] on link "5" at bounding box center [493, 437] width 16 height 16
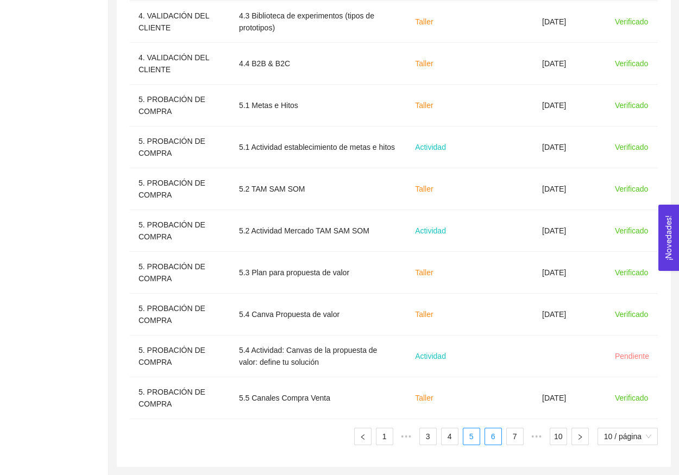
click at [499, 441] on link "6" at bounding box center [493, 437] width 16 height 16
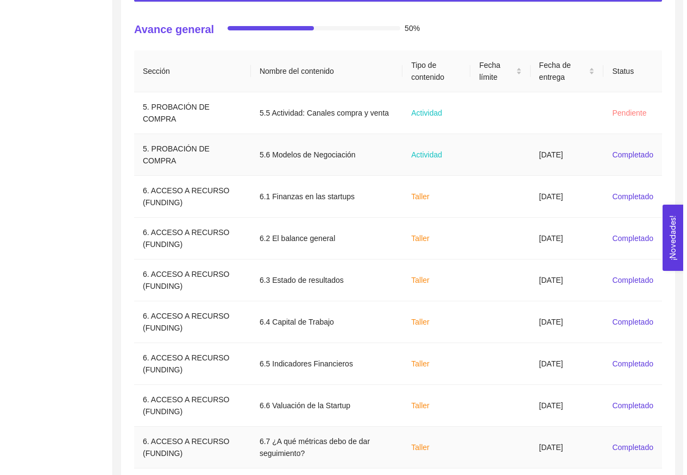
scroll to position [309, 0]
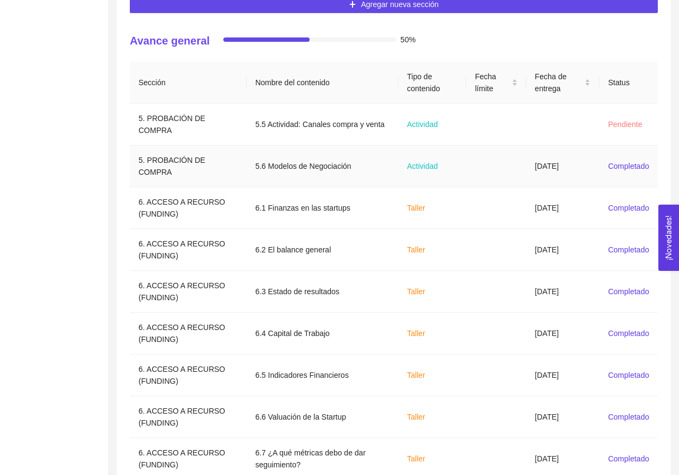
drag, startPoint x: 531, startPoint y: 164, endPoint x: 348, endPoint y: 160, distance: 182.6
click at [531, 164] on td "06/09/2025" at bounding box center [562, 167] width 73 height 42
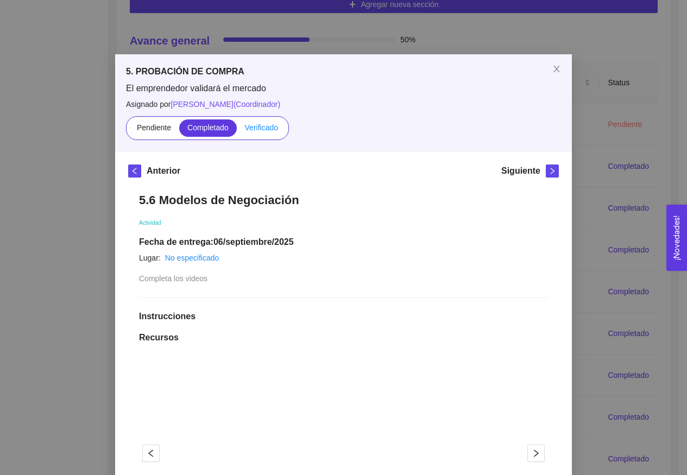
click at [262, 130] on span "Verificado" at bounding box center [261, 127] width 33 height 9
click at [237, 130] on input "Verificado" at bounding box center [237, 130] width 0 height 0
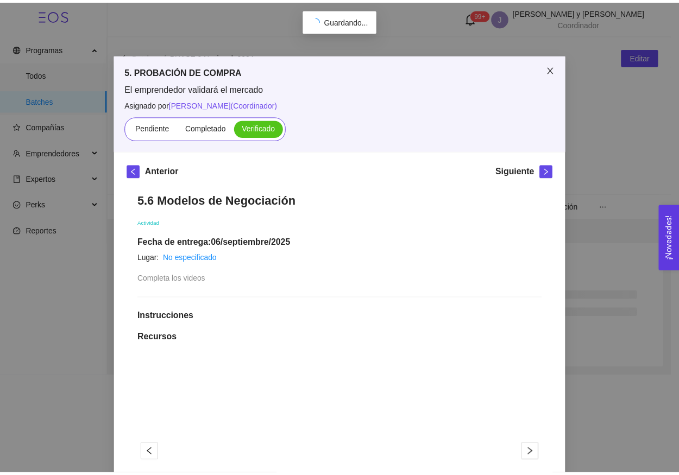
scroll to position [0, 0]
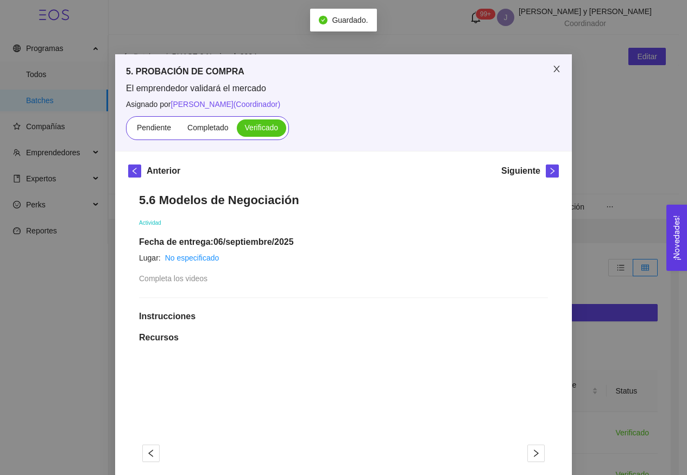
click at [561, 73] on span "Close" at bounding box center [557, 69] width 30 height 30
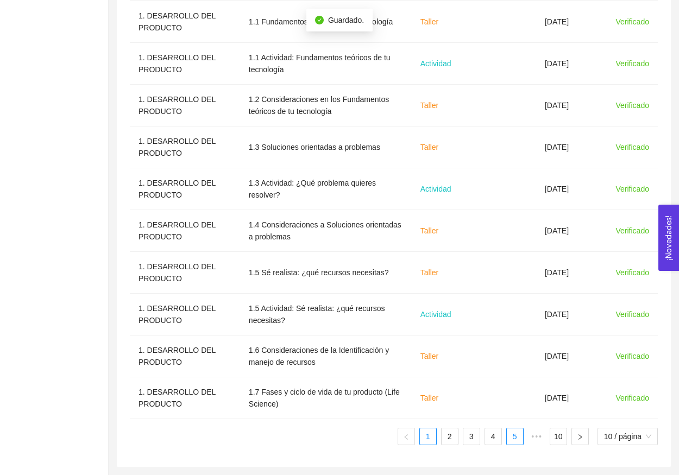
scroll to position [411, 0]
click at [504, 438] on ul "1 2 3 4 5 ••• 10 10 / página" at bounding box center [394, 436] width 528 height 17
click at [517, 439] on link "5" at bounding box center [515, 437] width 16 height 16
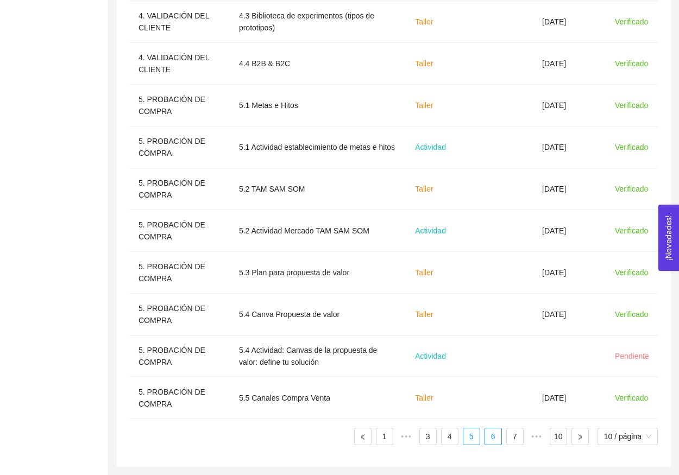
click at [493, 440] on link "6" at bounding box center [493, 437] width 16 height 16
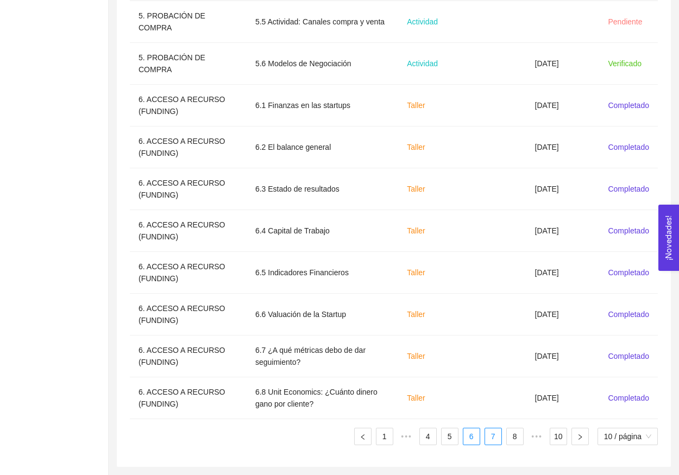
click at [491, 438] on link "7" at bounding box center [493, 437] width 16 height 16
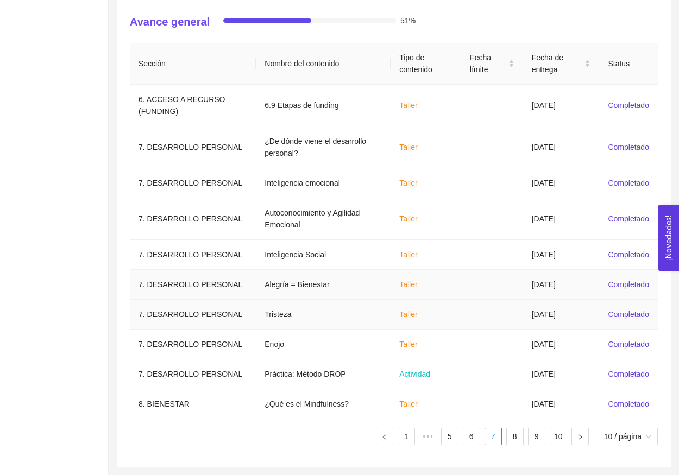
scroll to position [328, 0]
click at [515, 440] on link "8" at bounding box center [515, 437] width 16 height 16
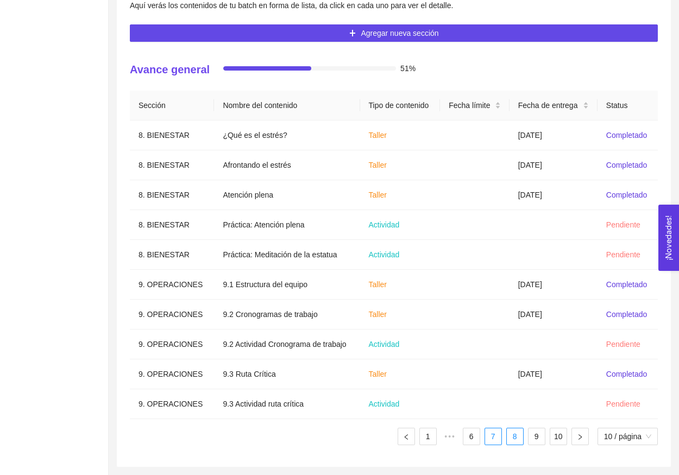
scroll to position [280, 0]
click at [476, 435] on link "6" at bounding box center [471, 437] width 16 height 16
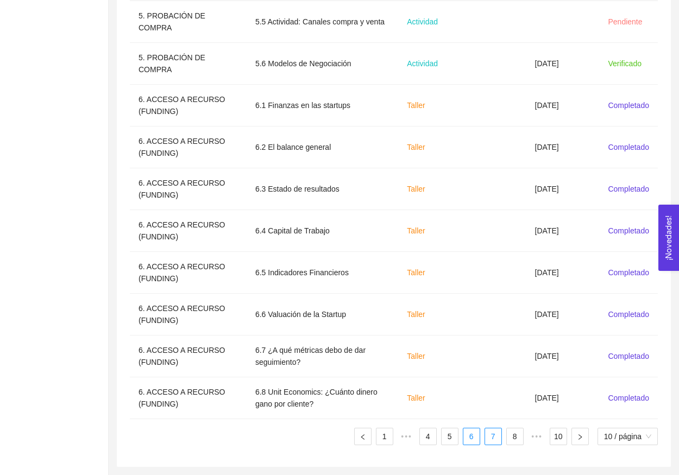
click at [491, 437] on link "7" at bounding box center [493, 437] width 16 height 16
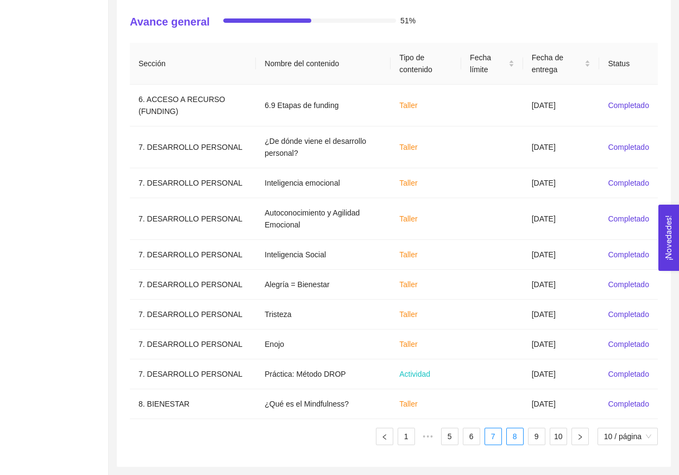
click at [509, 439] on link "8" at bounding box center [515, 437] width 16 height 16
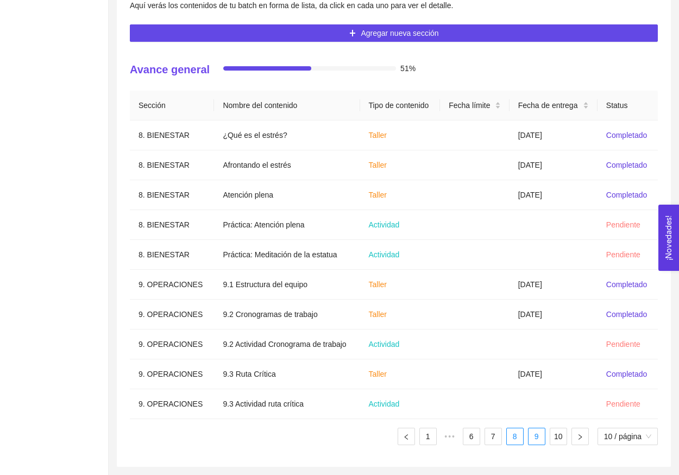
click at [531, 437] on link "9" at bounding box center [537, 437] width 16 height 16
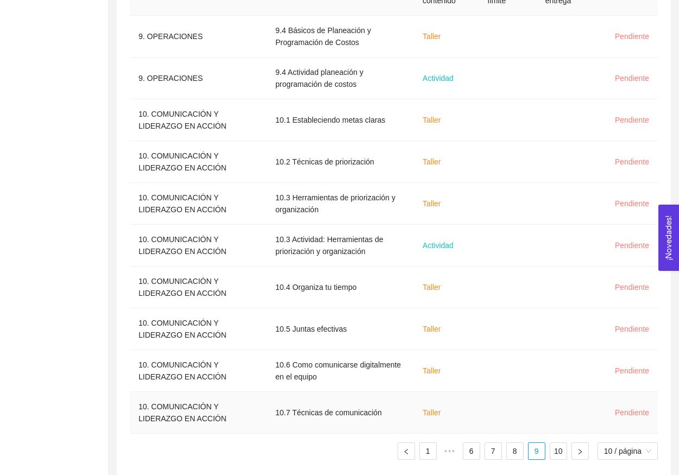
scroll to position [396, 0]
click at [542, 450] on link "9" at bounding box center [537, 452] width 16 height 16
click at [560, 454] on link "10" at bounding box center [558, 452] width 16 height 16
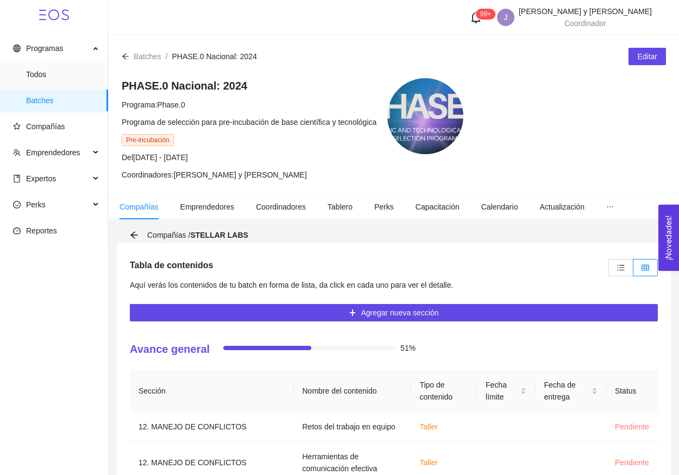
scroll to position [268, 0]
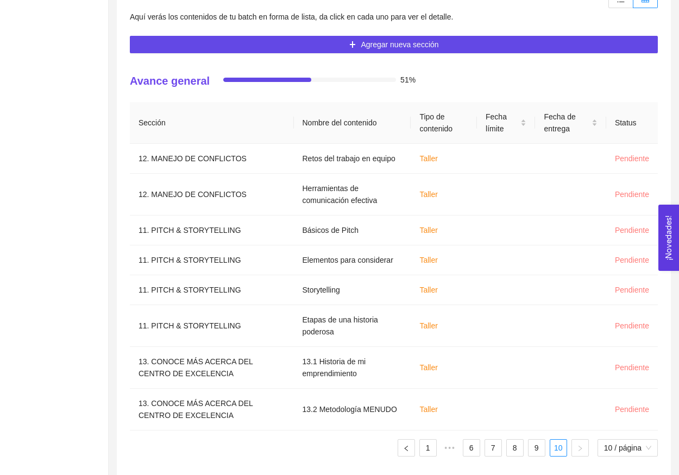
click at [458, 447] on ul "1 ••• 6 7 8 9 10 10 / página" at bounding box center [394, 447] width 528 height 17
click at [463, 447] on link "6" at bounding box center [471, 448] width 16 height 16
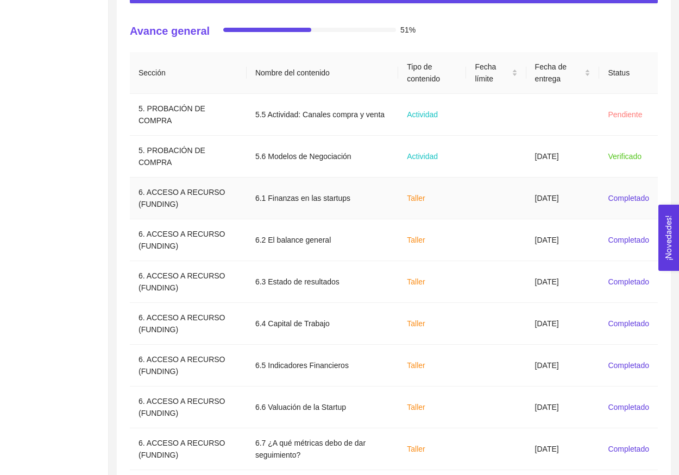
scroll to position [326, 0]
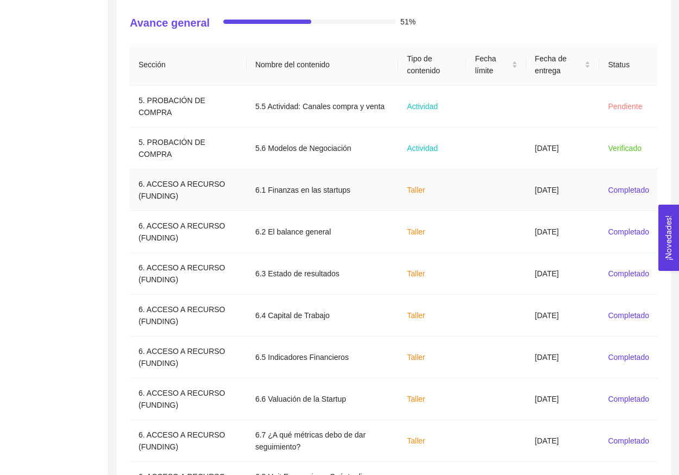
click at [489, 189] on td at bounding box center [496, 190] width 60 height 42
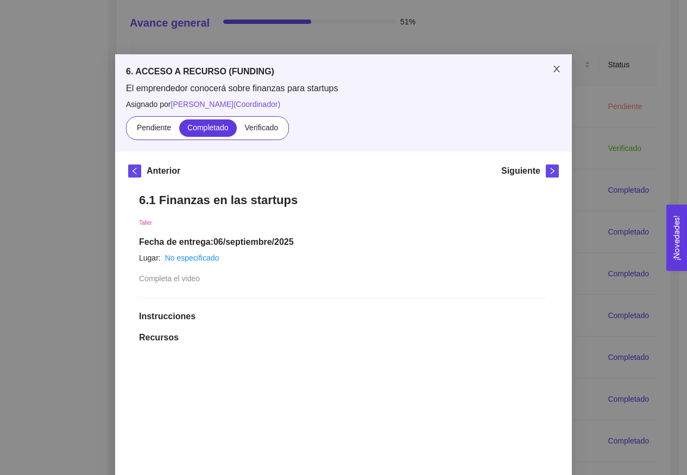
click at [546, 61] on span "Close" at bounding box center [557, 69] width 30 height 30
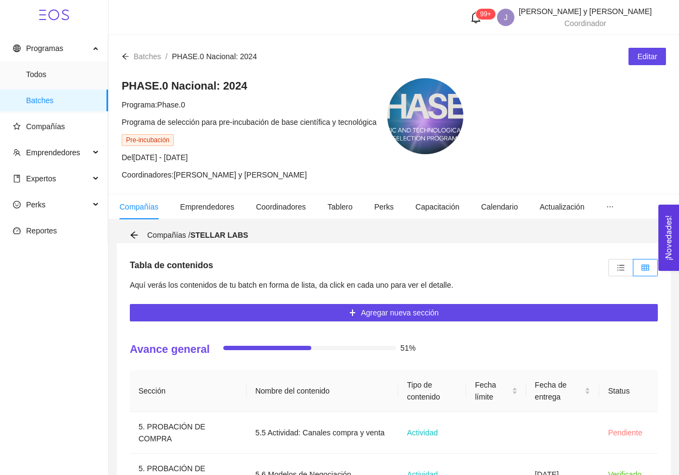
scroll to position [0, 0]
click at [38, 136] on span "Compañías" at bounding box center [56, 127] width 86 height 22
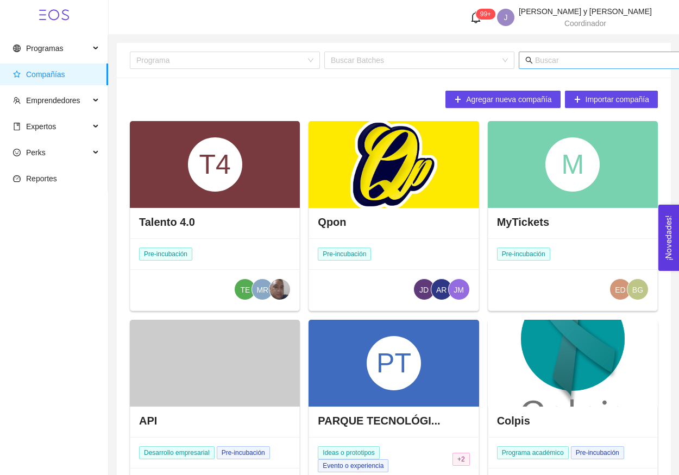
drag, startPoint x: 579, startPoint y: 64, endPoint x: 580, endPoint y: 58, distance: 6.2
click at [579, 64] on input "text" at bounding box center [641, 60] width 213 height 12
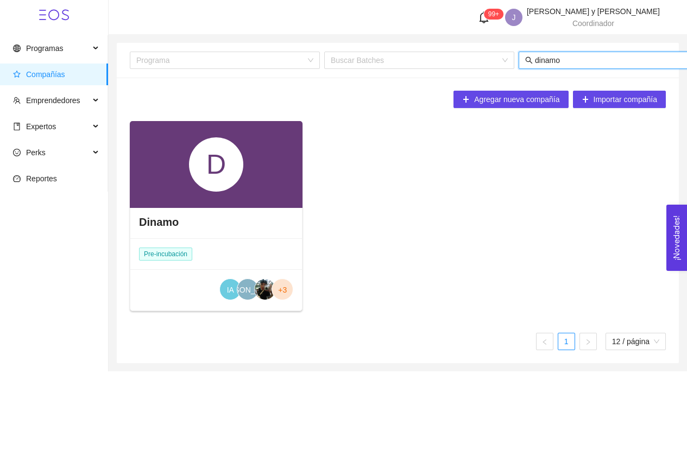
type input "dinamo"
click at [216, 215] on div "Dinamo" at bounding box center [216, 222] width 172 height 33
click at [213, 160] on div "D" at bounding box center [216, 164] width 54 height 54
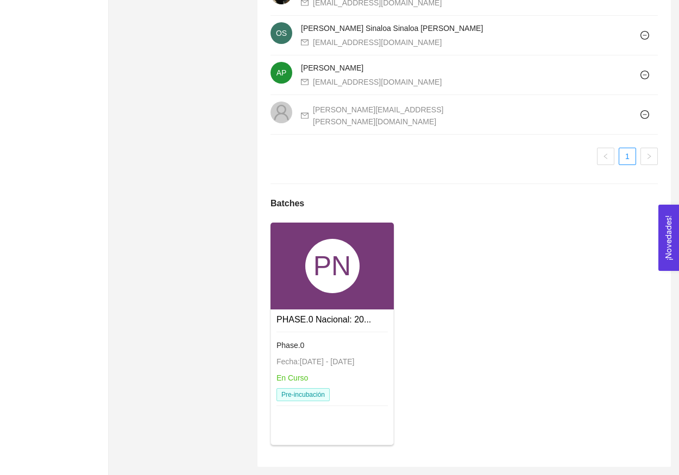
scroll to position [867, 0]
click at [339, 283] on div "PN" at bounding box center [332, 266] width 54 height 54
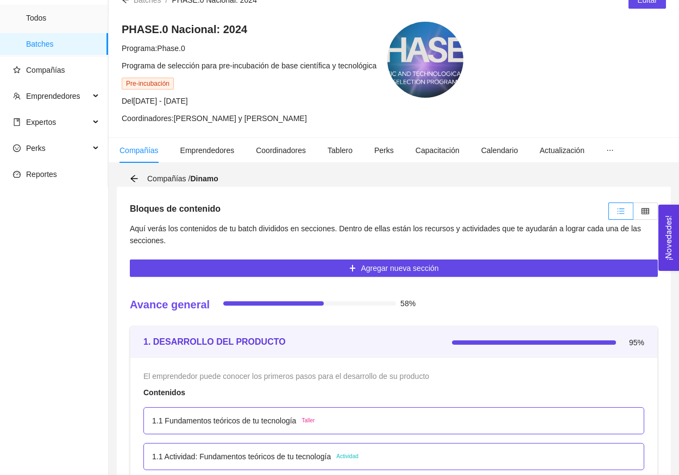
scroll to position [59, 0]
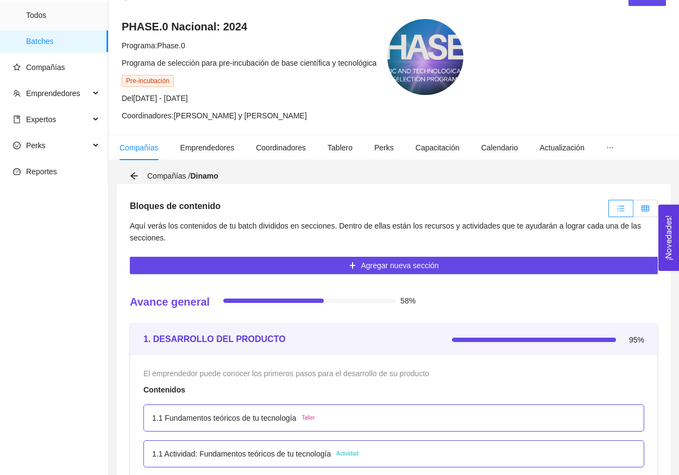
click at [644, 214] on label at bounding box center [645, 208] width 24 height 17
click at [633, 211] on input "radio" at bounding box center [633, 211] width 0 height 0
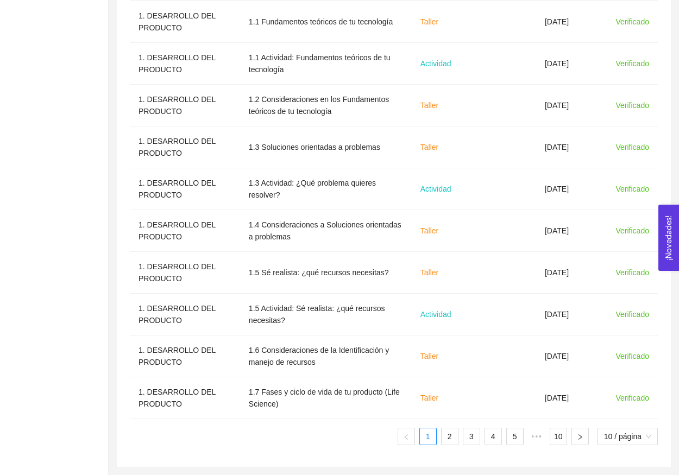
scroll to position [411, 0]
click at [446, 436] on link "2" at bounding box center [450, 437] width 16 height 16
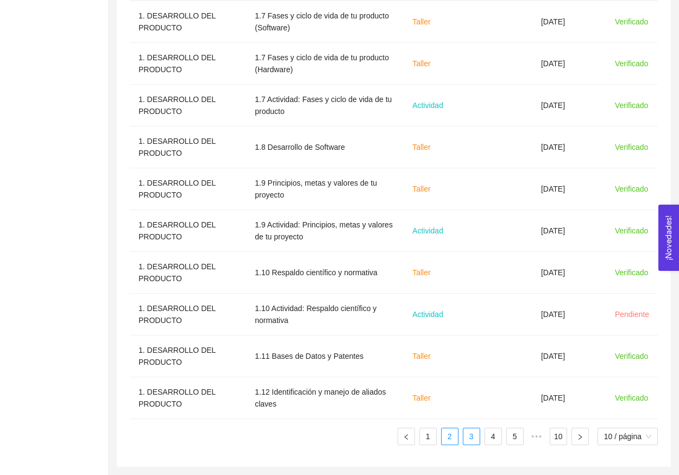
click at [464, 444] on link "3" at bounding box center [471, 437] width 16 height 16
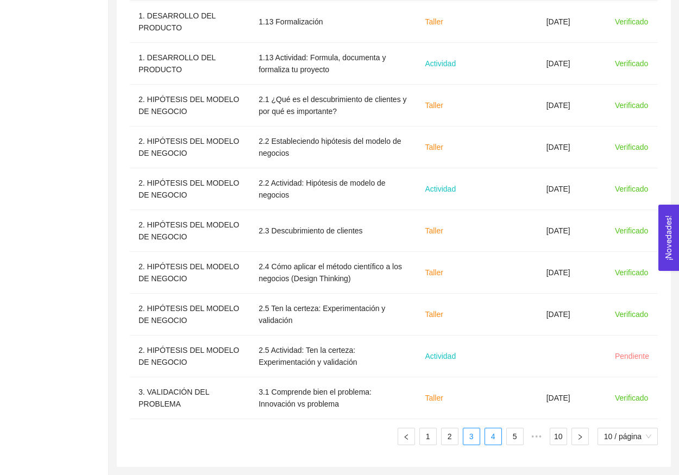
click at [493, 441] on link "4" at bounding box center [493, 437] width 16 height 16
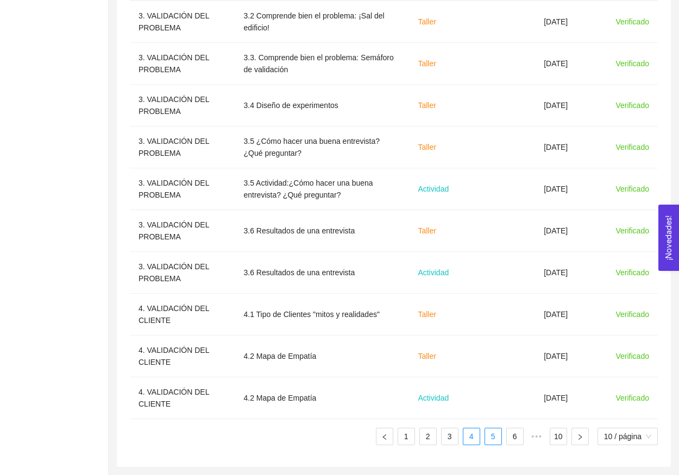
click at [495, 440] on link "5" at bounding box center [493, 437] width 16 height 16
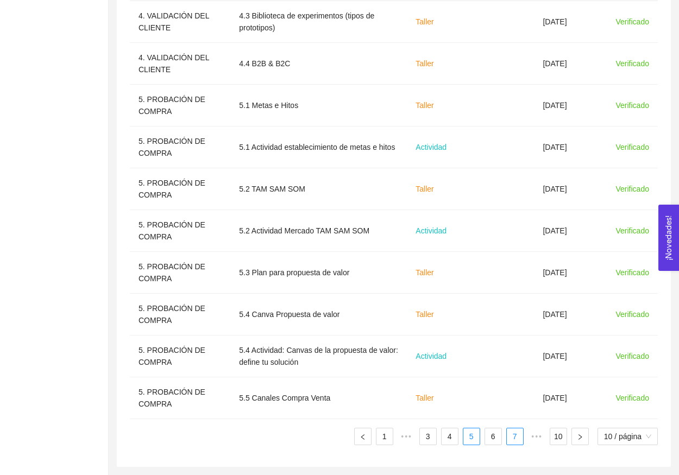
click at [491, 439] on link "6" at bounding box center [493, 437] width 16 height 16
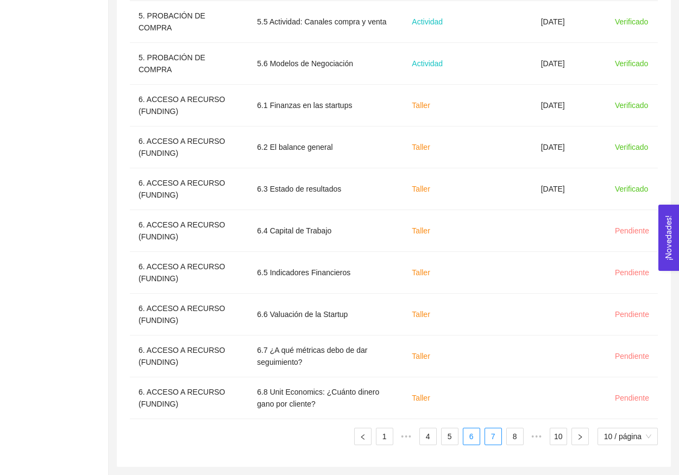
click at [498, 441] on link "7" at bounding box center [493, 437] width 16 height 16
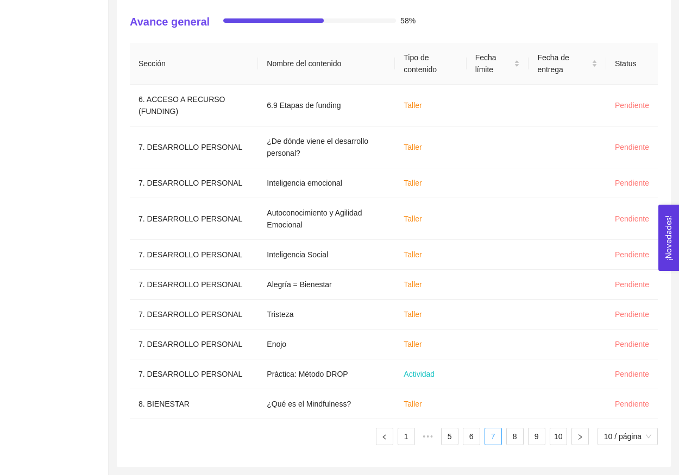
scroll to position [328, 0]
click at [508, 439] on link "8" at bounding box center [515, 437] width 16 height 16
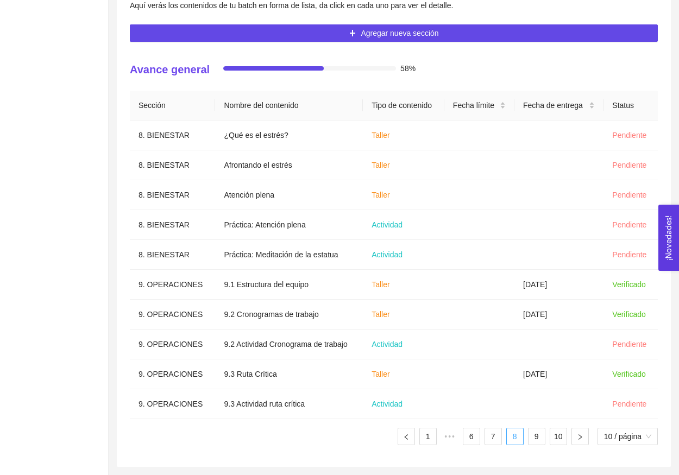
scroll to position [280, 0]
click at [540, 439] on link "9" at bounding box center [537, 437] width 16 height 16
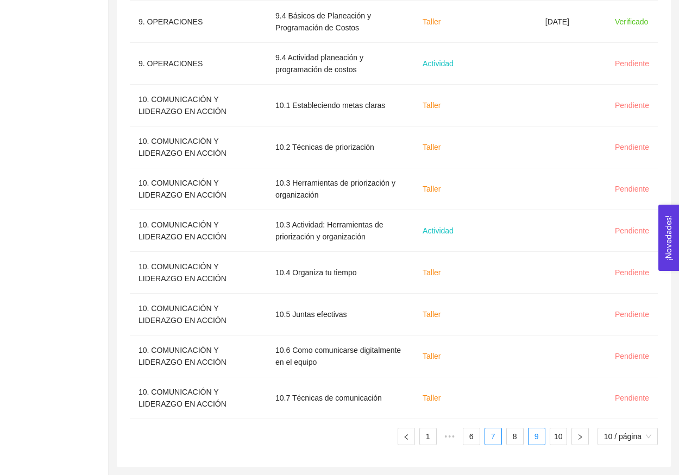
click at [493, 437] on link "7" at bounding box center [493, 437] width 16 height 16
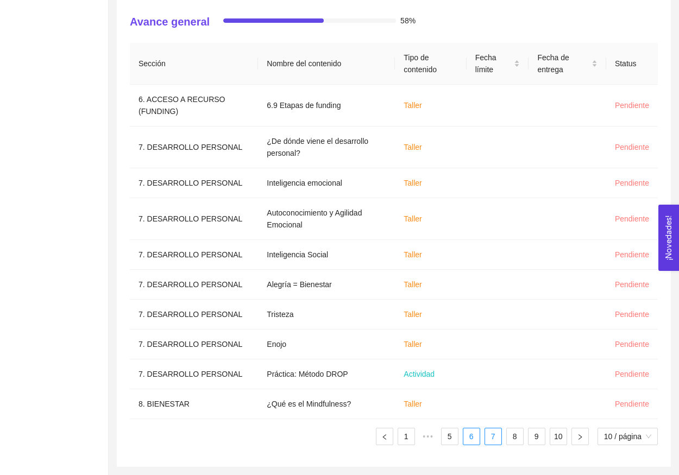
click at [464, 433] on link "6" at bounding box center [471, 437] width 16 height 16
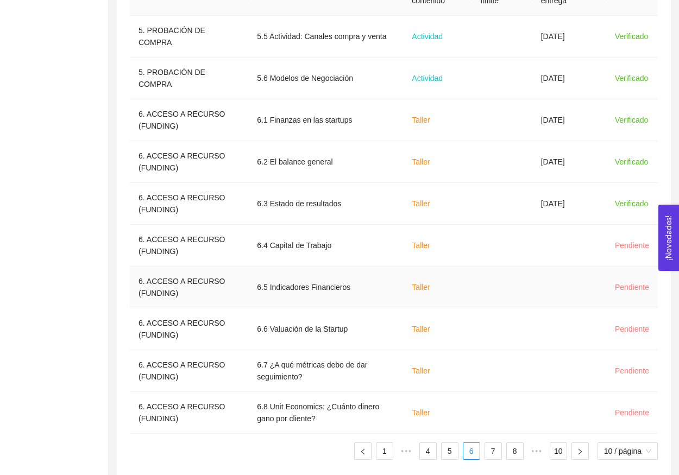
scroll to position [400, 0]
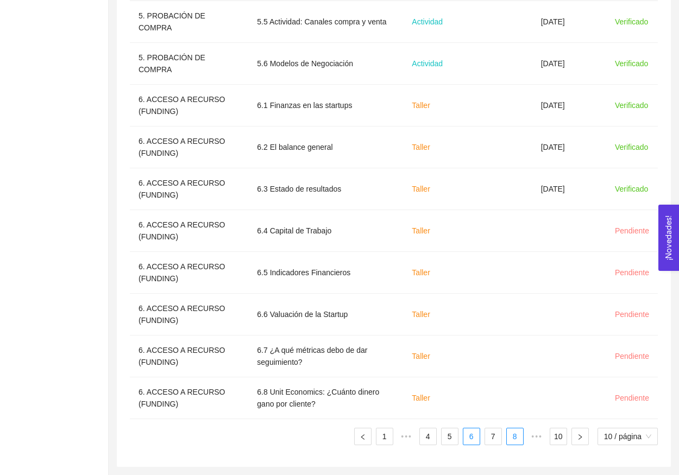
click at [514, 439] on link "8" at bounding box center [515, 437] width 16 height 16
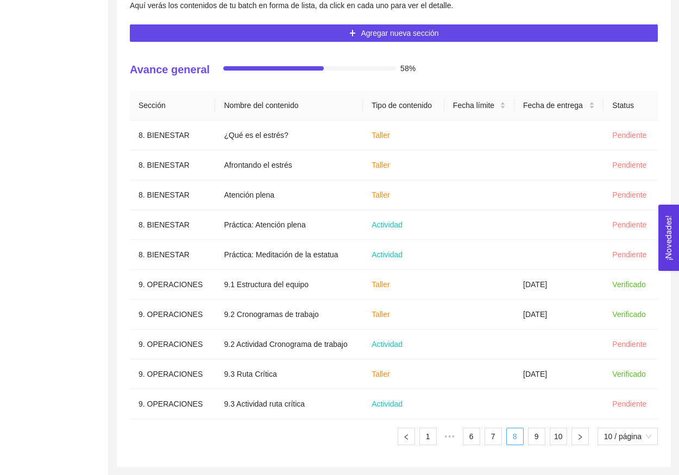
scroll to position [280, 0]
click at [533, 443] on link "9" at bounding box center [537, 437] width 16 height 16
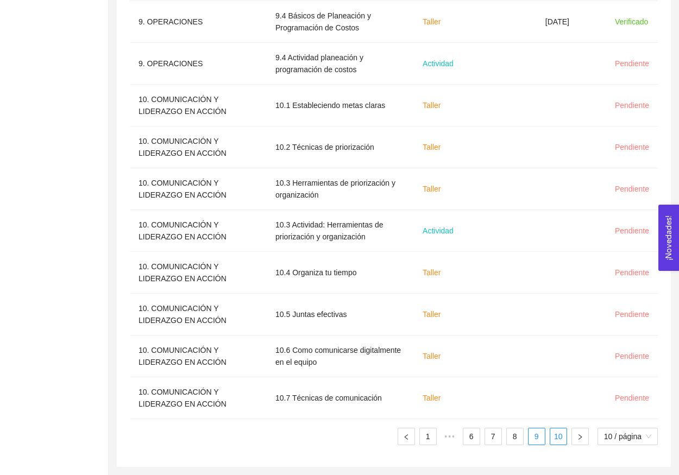
click at [552, 439] on link "10" at bounding box center [558, 437] width 16 height 16
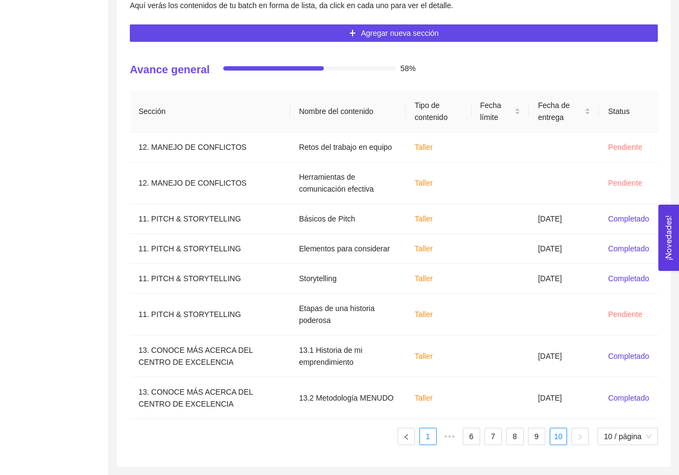
click at [426, 444] on link "1" at bounding box center [428, 437] width 16 height 16
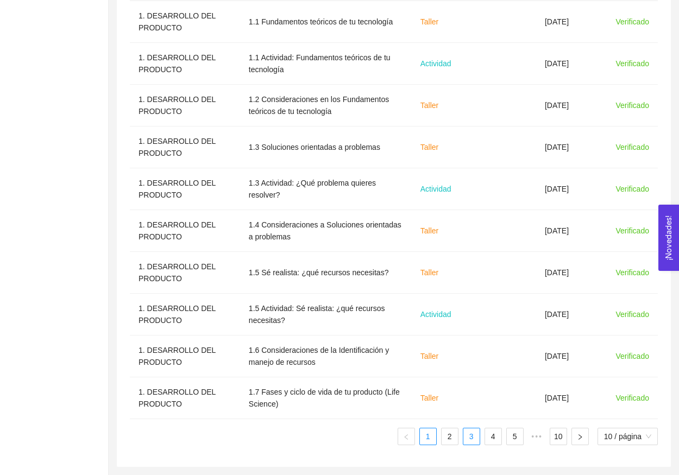
scroll to position [411, 0]
click at [472, 442] on link "3" at bounding box center [471, 437] width 16 height 16
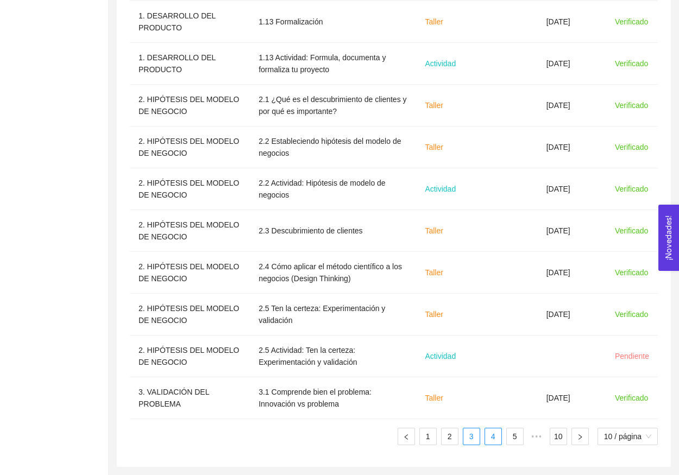
click at [488, 440] on link "4" at bounding box center [493, 437] width 16 height 16
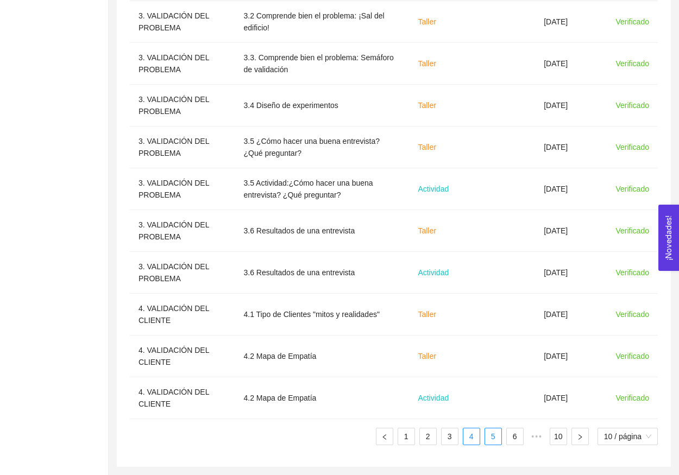
click at [494, 440] on link "5" at bounding box center [493, 437] width 16 height 16
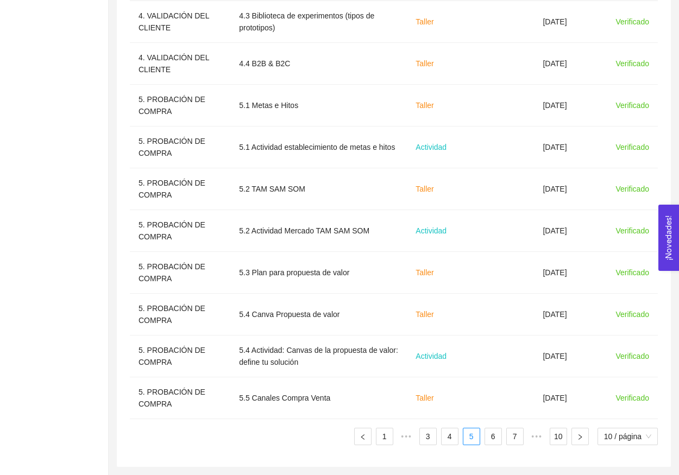
click at [503, 442] on ul "1 ••• 3 4 5 6 7 ••• 10 10 / página" at bounding box center [394, 436] width 528 height 17
click at [496, 441] on link "6" at bounding box center [493, 437] width 16 height 16
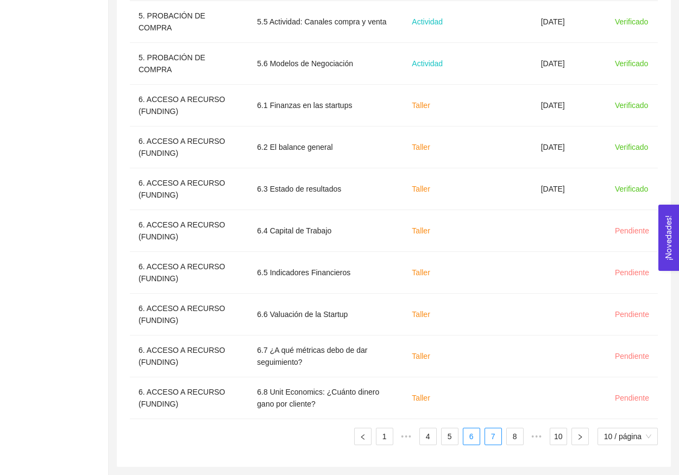
click at [494, 437] on link "7" at bounding box center [493, 437] width 16 height 16
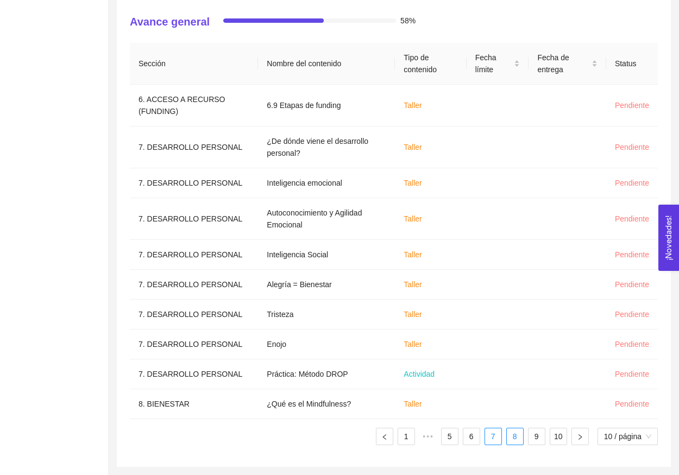
click at [507, 438] on link "8" at bounding box center [515, 437] width 16 height 16
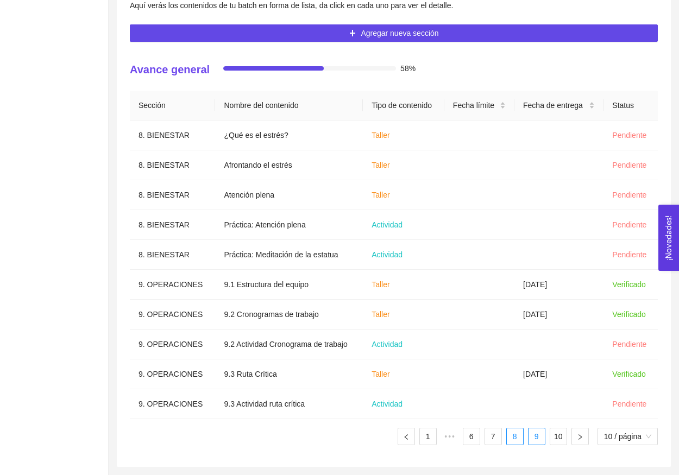
click at [536, 442] on link "9" at bounding box center [537, 437] width 16 height 16
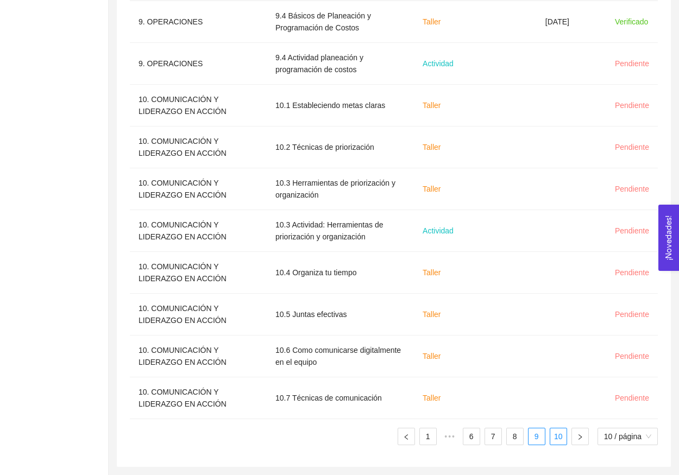
click at [550, 438] on link "10" at bounding box center [558, 437] width 16 height 16
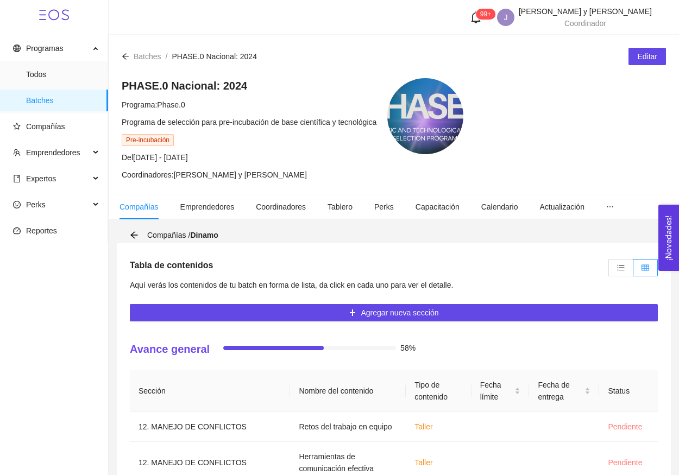
scroll to position [0, 0]
click at [59, 183] on span "Expertos" at bounding box center [51, 179] width 77 height 22
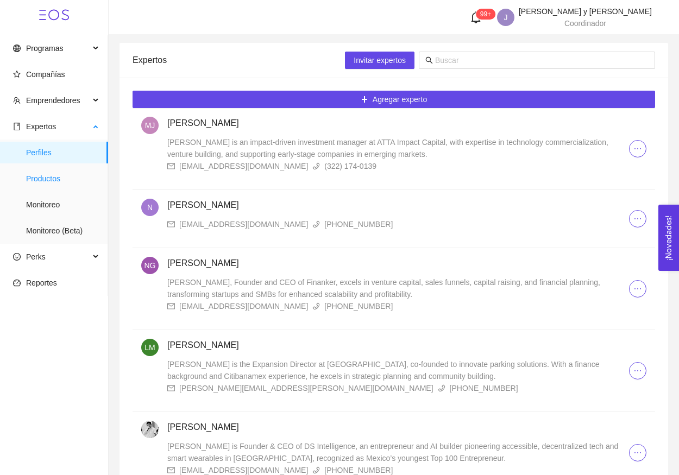
click at [52, 187] on span "Productos" at bounding box center [62, 179] width 73 height 22
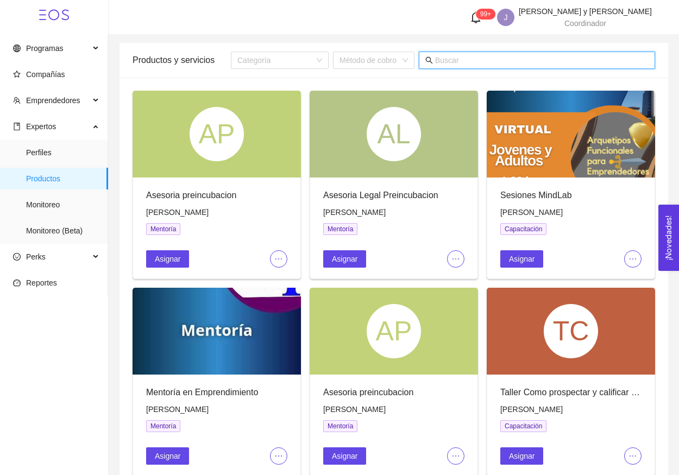
click at [510, 64] on input "text" at bounding box center [541, 60] width 213 height 12
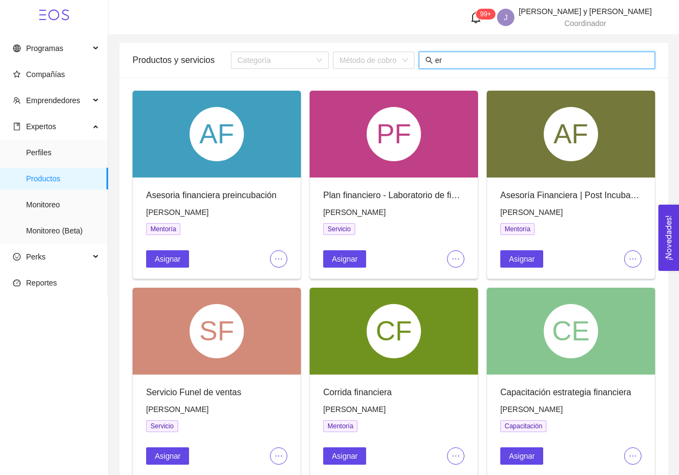
type input "e"
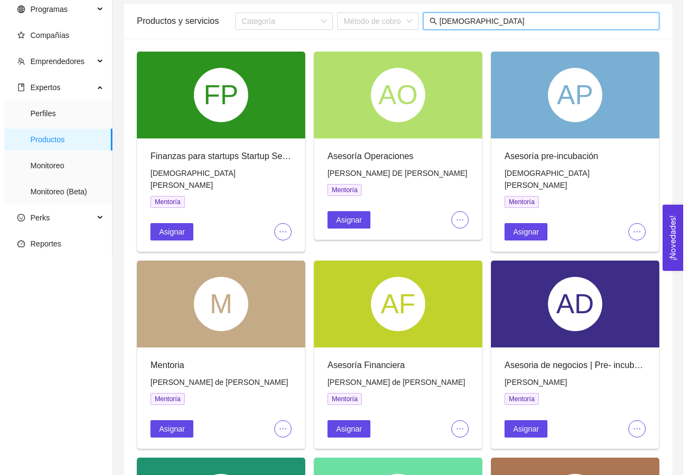
scroll to position [60, 0]
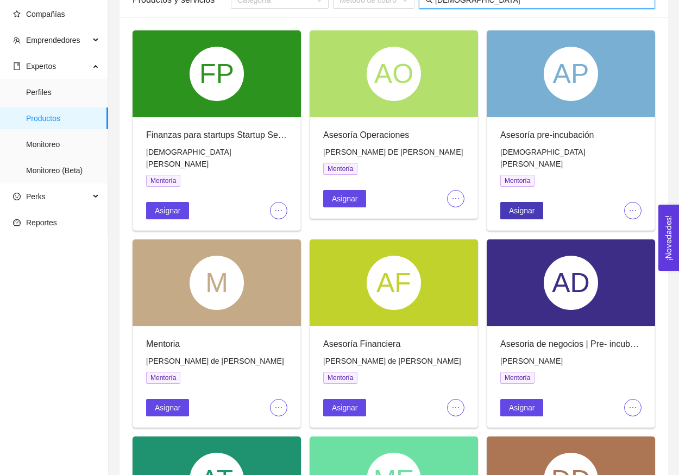
type input "jesus"
click at [527, 205] on span "Asignar" at bounding box center [522, 211] width 26 height 12
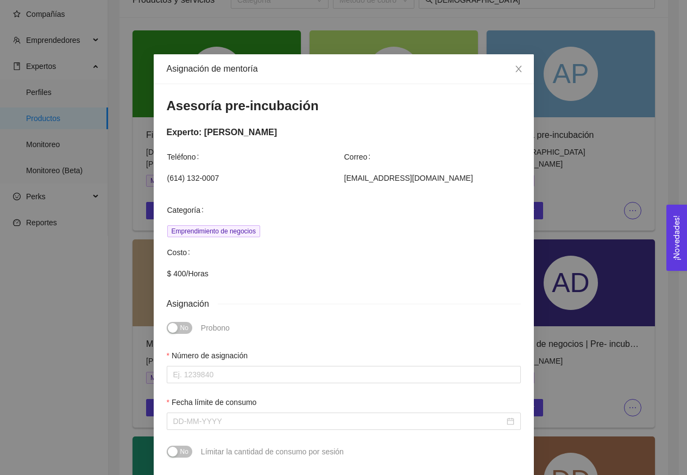
scroll to position [14, 0]
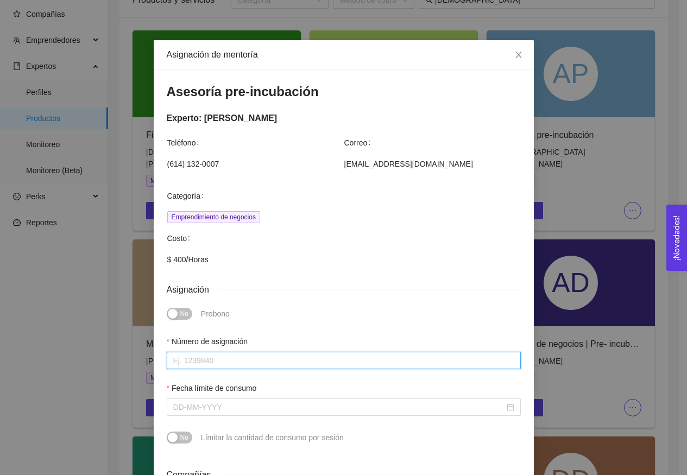
click at [251, 359] on input "Número de asignación" at bounding box center [344, 360] width 354 height 17
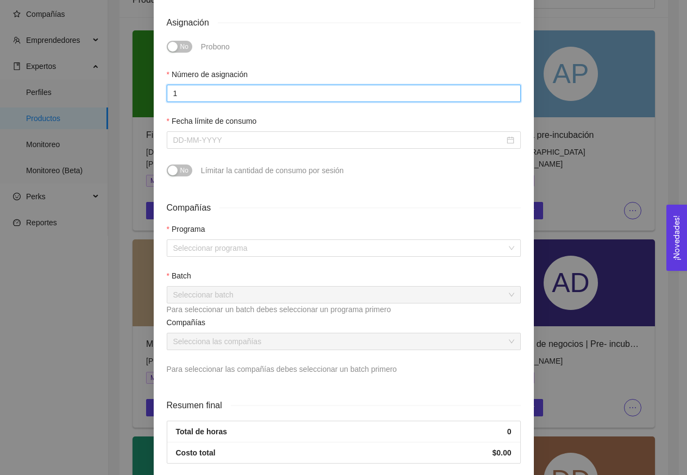
type input "1"
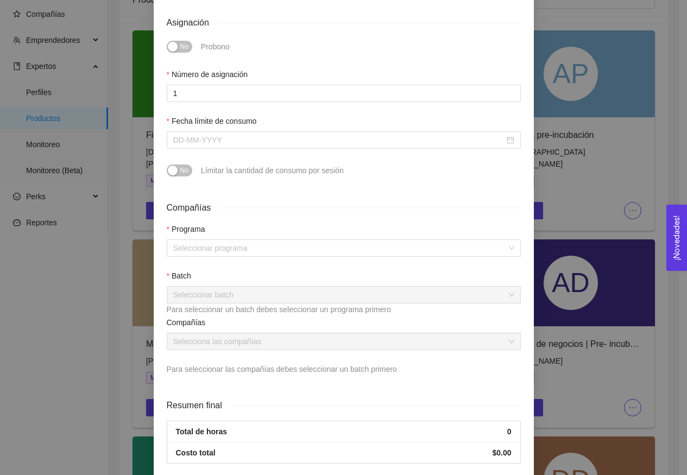
click at [242, 238] on div "Programa" at bounding box center [344, 231] width 354 height 16
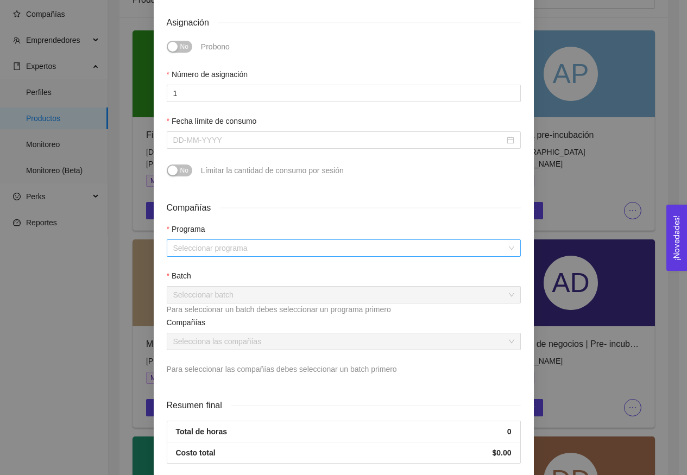
click at [242, 248] on input "search" at bounding box center [340, 248] width 334 height 16
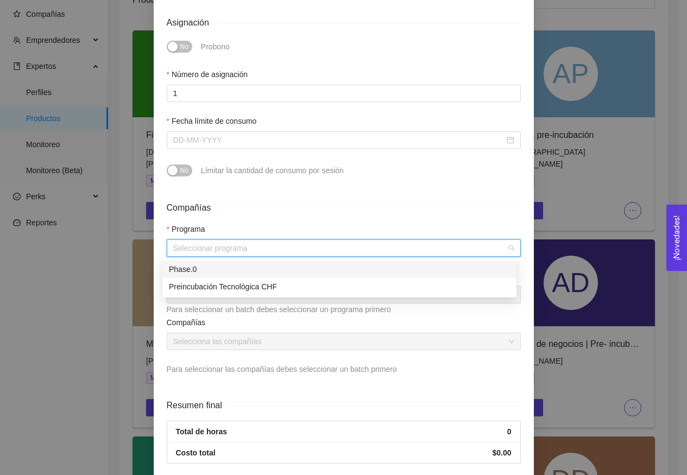
click at [239, 269] on div "Phase.0" at bounding box center [339, 269] width 341 height 12
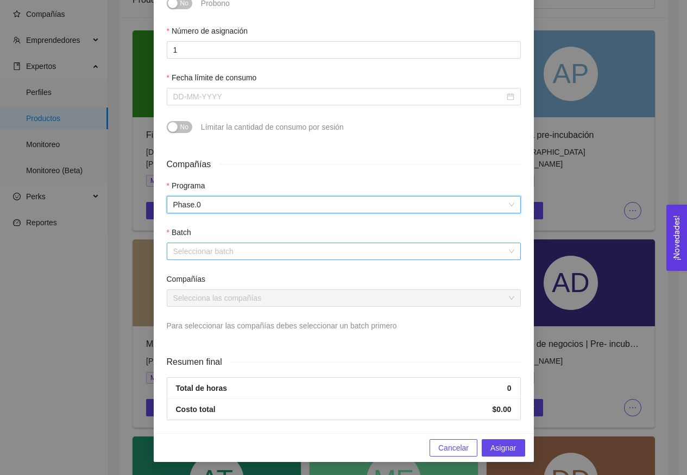
scroll to position [324, 0]
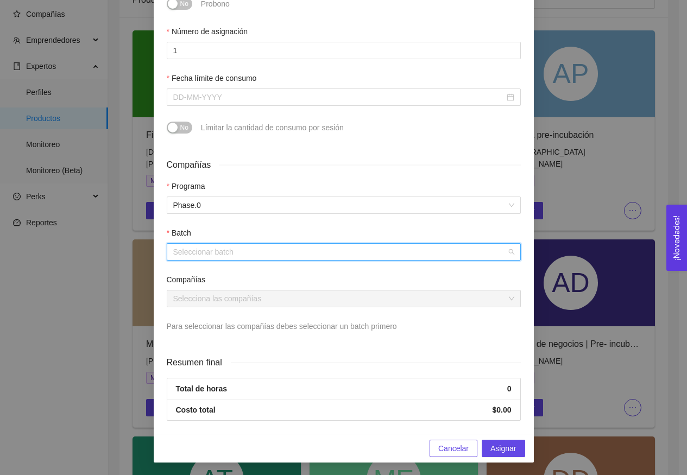
click at [235, 250] on input "search" at bounding box center [340, 252] width 334 height 16
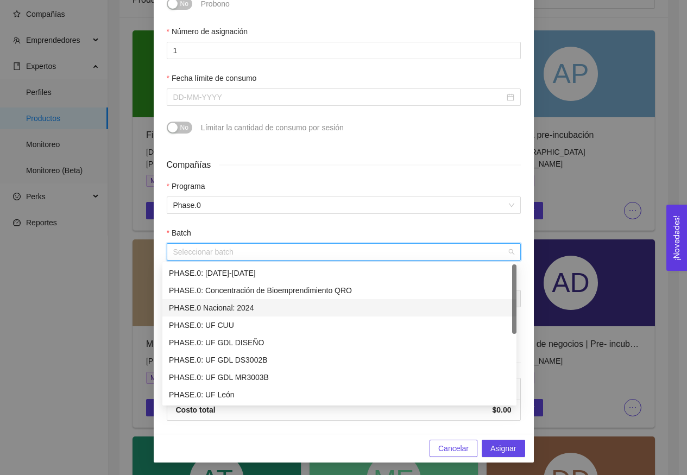
click at [232, 311] on div "PHASE.0 Nacional: 2024" at bounding box center [339, 308] width 341 height 12
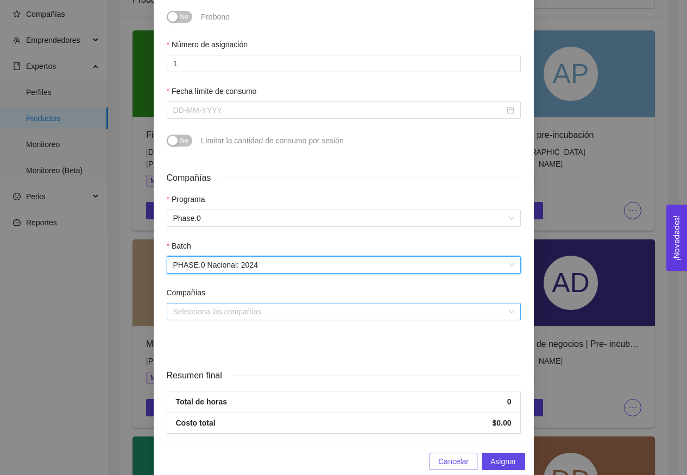
click at [219, 311] on input "search" at bounding box center [340, 312] width 334 height 16
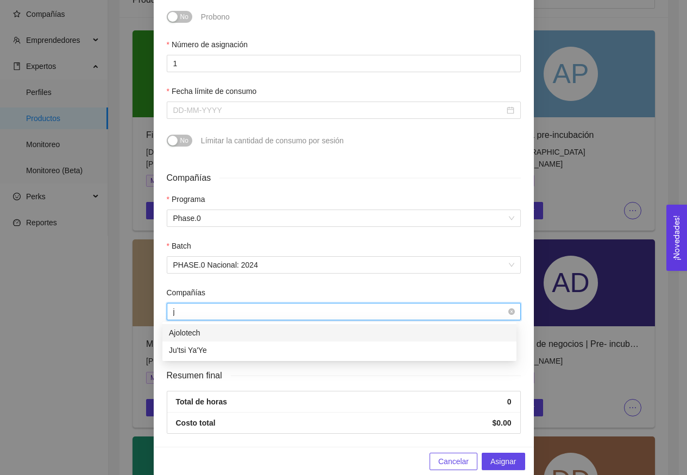
type input "ju"
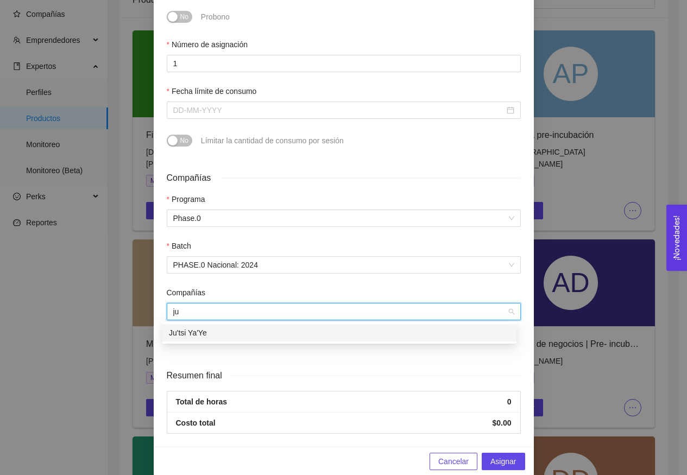
click at [210, 336] on div "Ju'tsi Ya'Ye" at bounding box center [339, 333] width 341 height 12
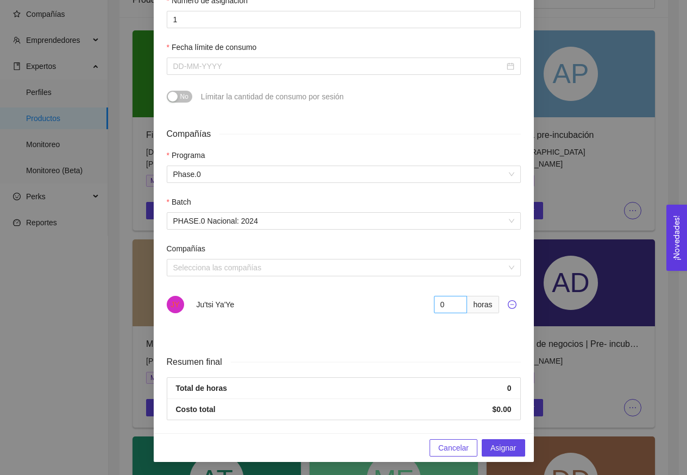
scroll to position [355, 0]
click at [453, 303] on input "1" at bounding box center [451, 305] width 34 height 17
click at [455, 307] on input "5" at bounding box center [451, 305] width 34 height 17
click at [455, 307] on input "4" at bounding box center [451, 305] width 34 height 17
click at [451, 307] on input "3" at bounding box center [451, 305] width 34 height 17
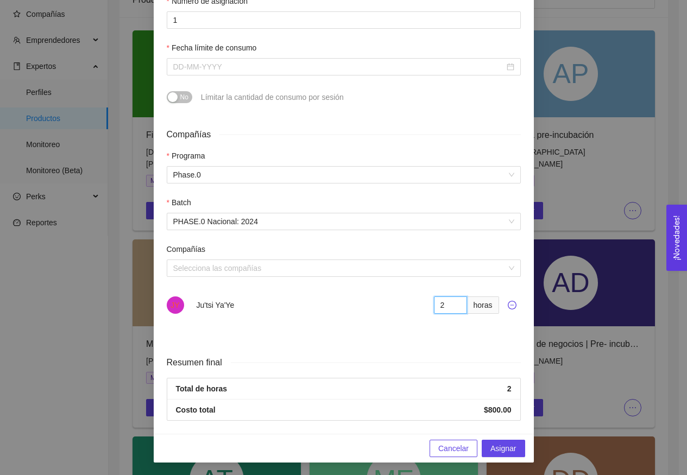
click at [451, 307] on input "2" at bounding box center [451, 305] width 34 height 17
type input "1"
click at [451, 307] on input "1" at bounding box center [451, 305] width 34 height 17
click at [466, 336] on div "Compañías Programa Phase.0 Batch PHASE.0 Nacional: 2024 Compañías Selecciona la…" at bounding box center [343, 233] width 363 height 228
click at [506, 444] on span "Asignar" at bounding box center [504, 449] width 26 height 12
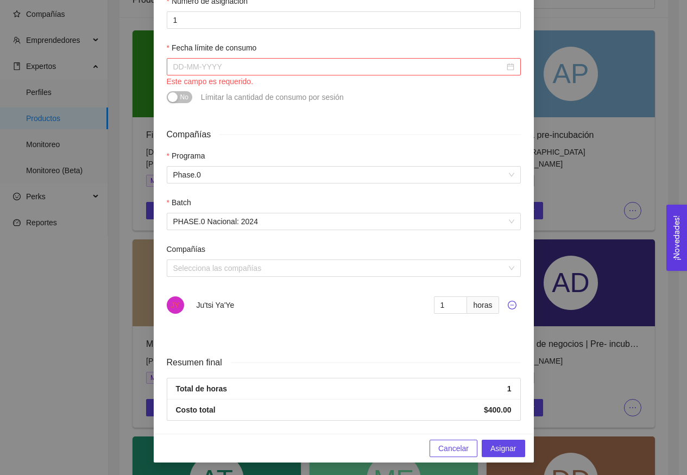
scroll to position [248, 0]
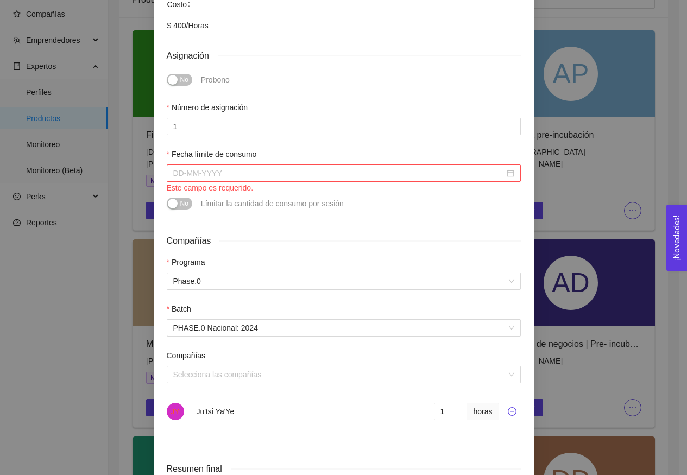
click at [422, 181] on div at bounding box center [344, 173] width 354 height 17
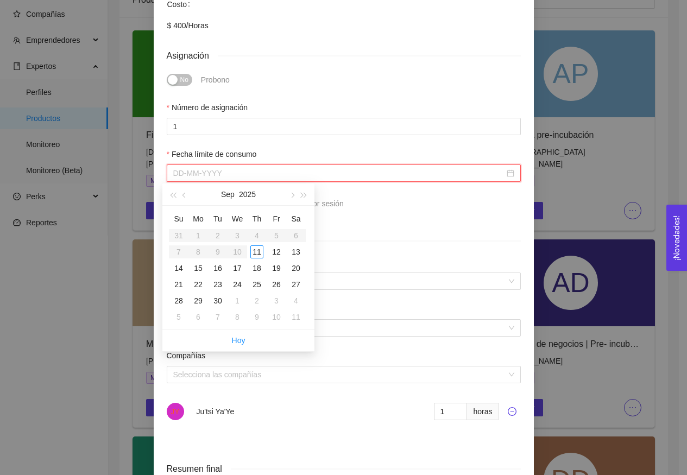
click at [408, 175] on input "Fecha límite de consumo" at bounding box center [338, 173] width 331 height 12
click at [259, 251] on div "11" at bounding box center [256, 252] width 13 height 13
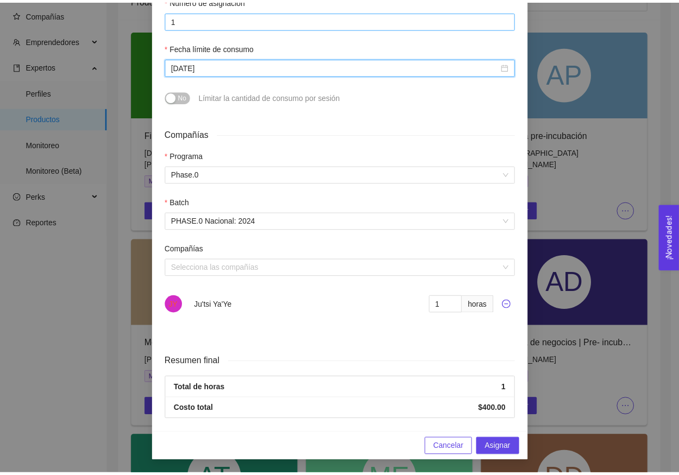
scroll to position [355, 0]
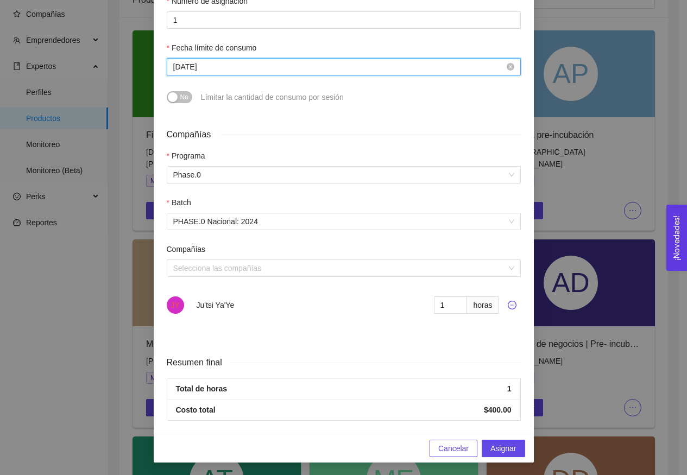
click at [458, 68] on input "September 11, 2025" at bounding box center [338, 67] width 331 height 12
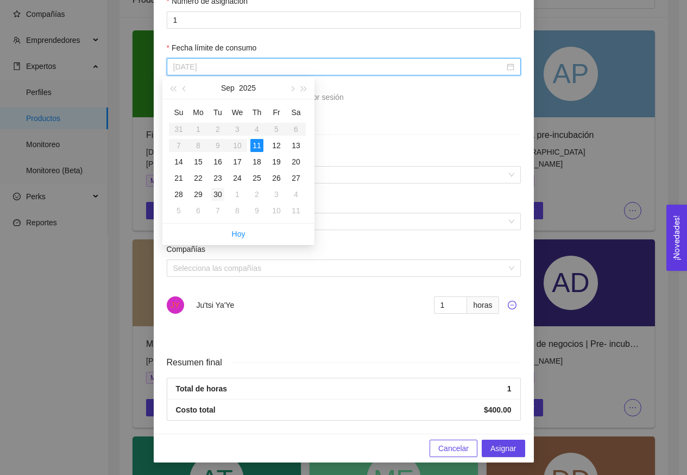
type input "September 30, 2025"
click at [217, 193] on div "30" at bounding box center [217, 194] width 13 height 13
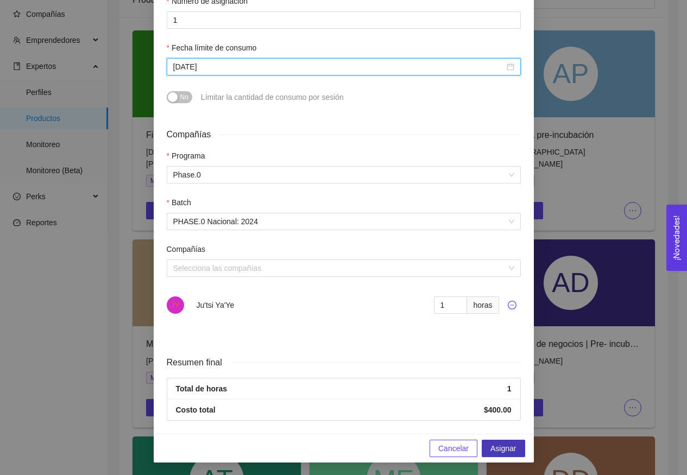
click at [505, 448] on span "Asignar" at bounding box center [504, 449] width 26 height 12
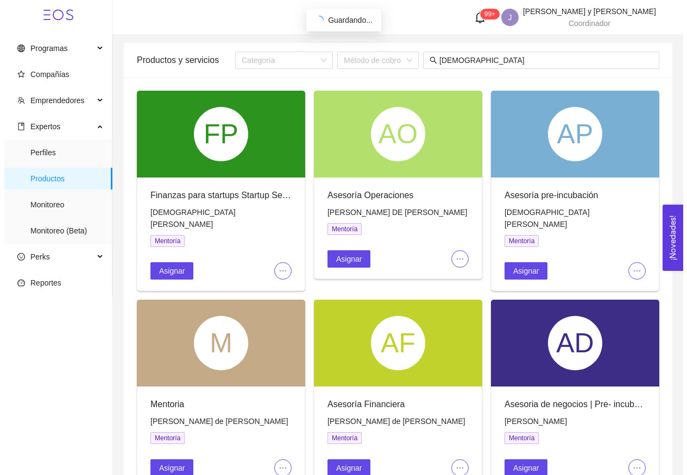
scroll to position [0, 0]
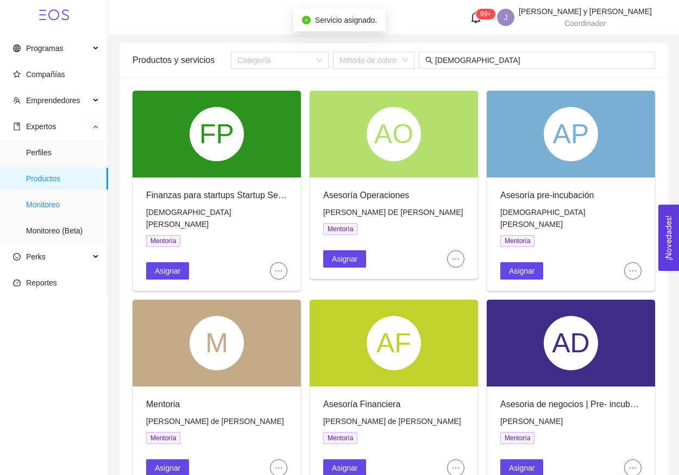
click at [64, 197] on span "Monitoreo" at bounding box center [62, 205] width 73 height 22
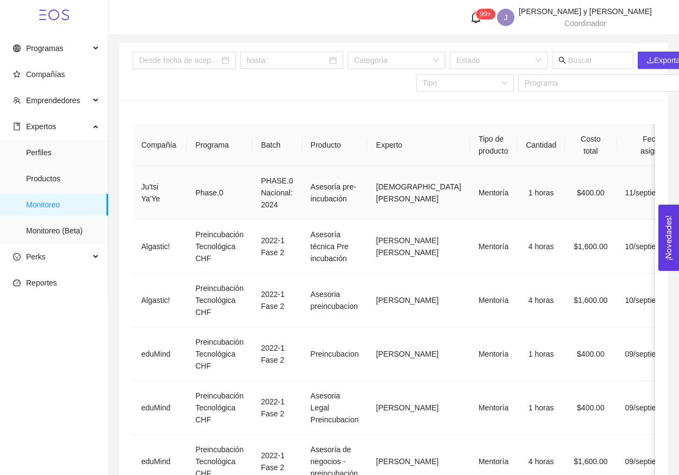
click at [387, 205] on td "Jesús Altamirano Peña" at bounding box center [418, 193] width 103 height 54
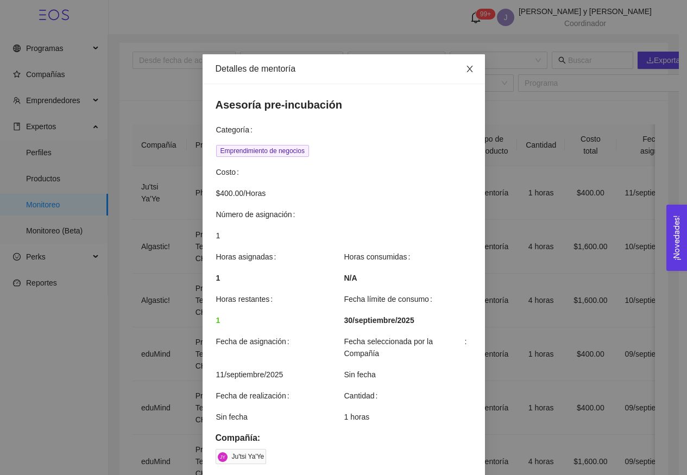
click at [466, 83] on span "Close" at bounding box center [470, 69] width 30 height 30
